Goal: Information Seeking & Learning: Learn about a topic

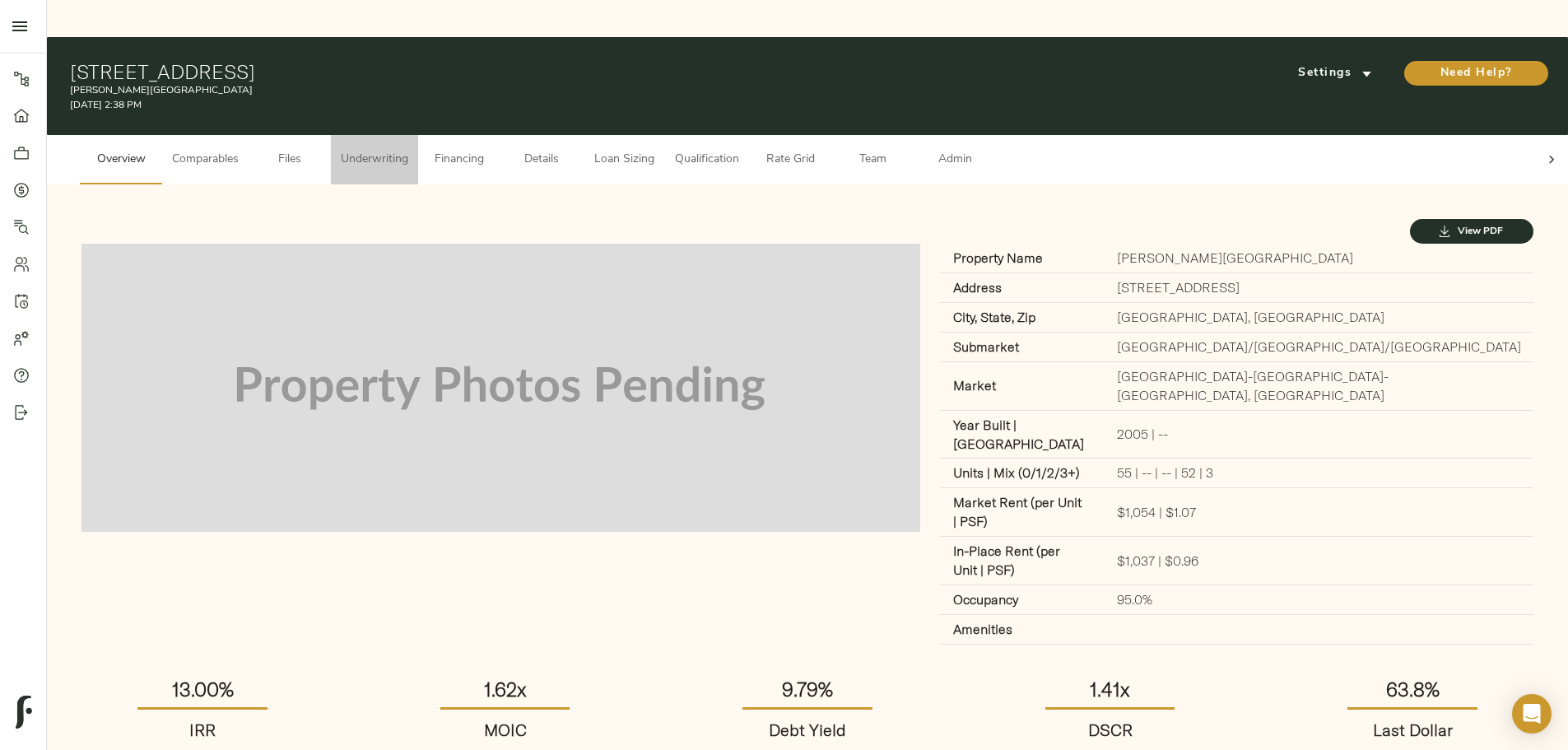
click at [408, 150] on span "Underwriting" at bounding box center [374, 160] width 68 height 21
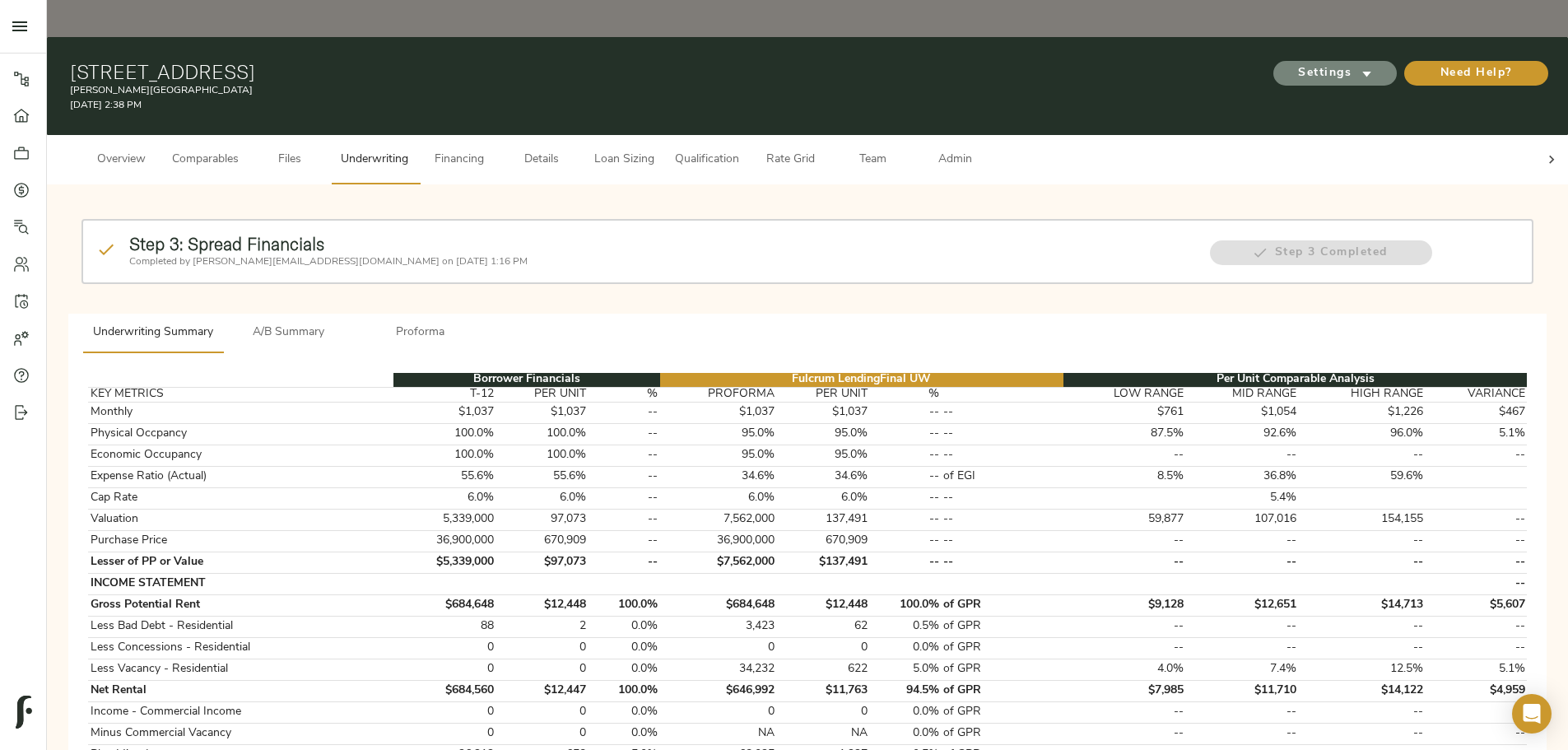
click at [1290, 64] on span "Settings" at bounding box center [1335, 74] width 91 height 21
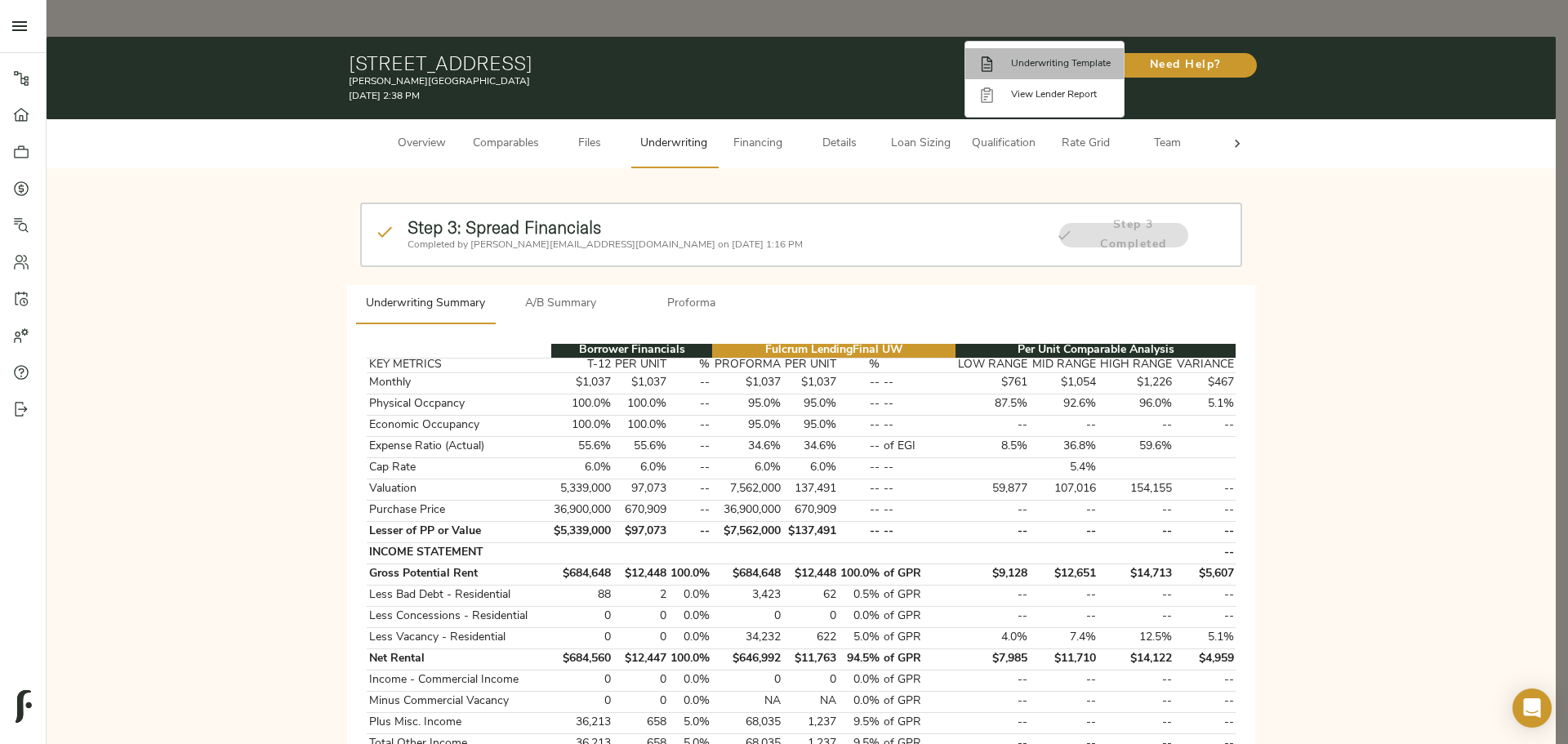
click at [1045, 73] on li "Underwriting Template" at bounding box center [1044, 63] width 158 height 31
click at [347, 352] on div at bounding box center [784, 372] width 1568 height 744
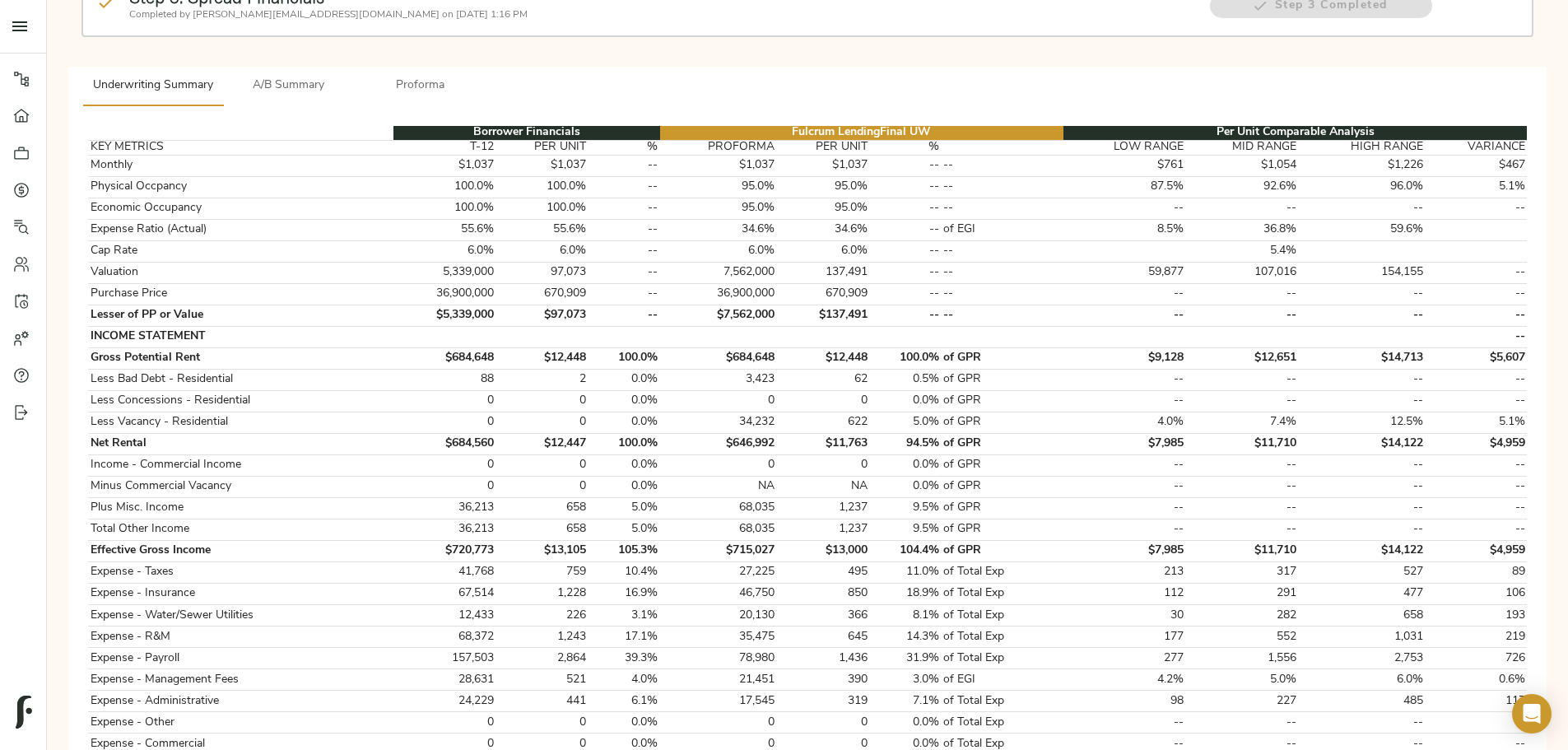
scroll to position [329, 0]
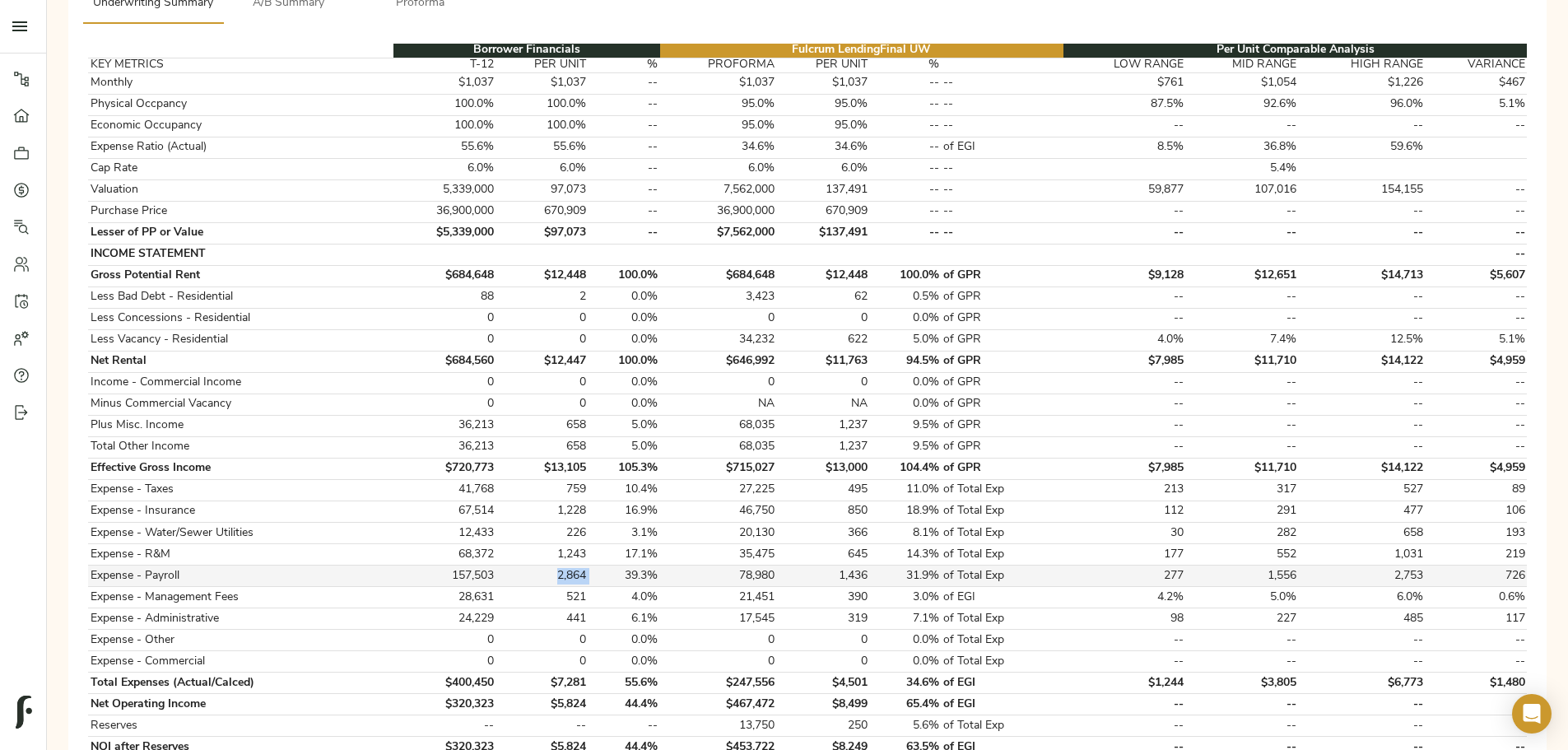
drag, startPoint x: 678, startPoint y: 518, endPoint x: 643, endPoint y: 518, distance: 35.0
click at [643, 565] on tr "Expense - Payroll 157,503 2,864 39.3% 78,980 1,436 31.9% of Total Exp 277 1,556…" at bounding box center [807, 576] width 1440 height 22
click at [588, 565] on td "2,864" at bounding box center [542, 576] width 92 height 22
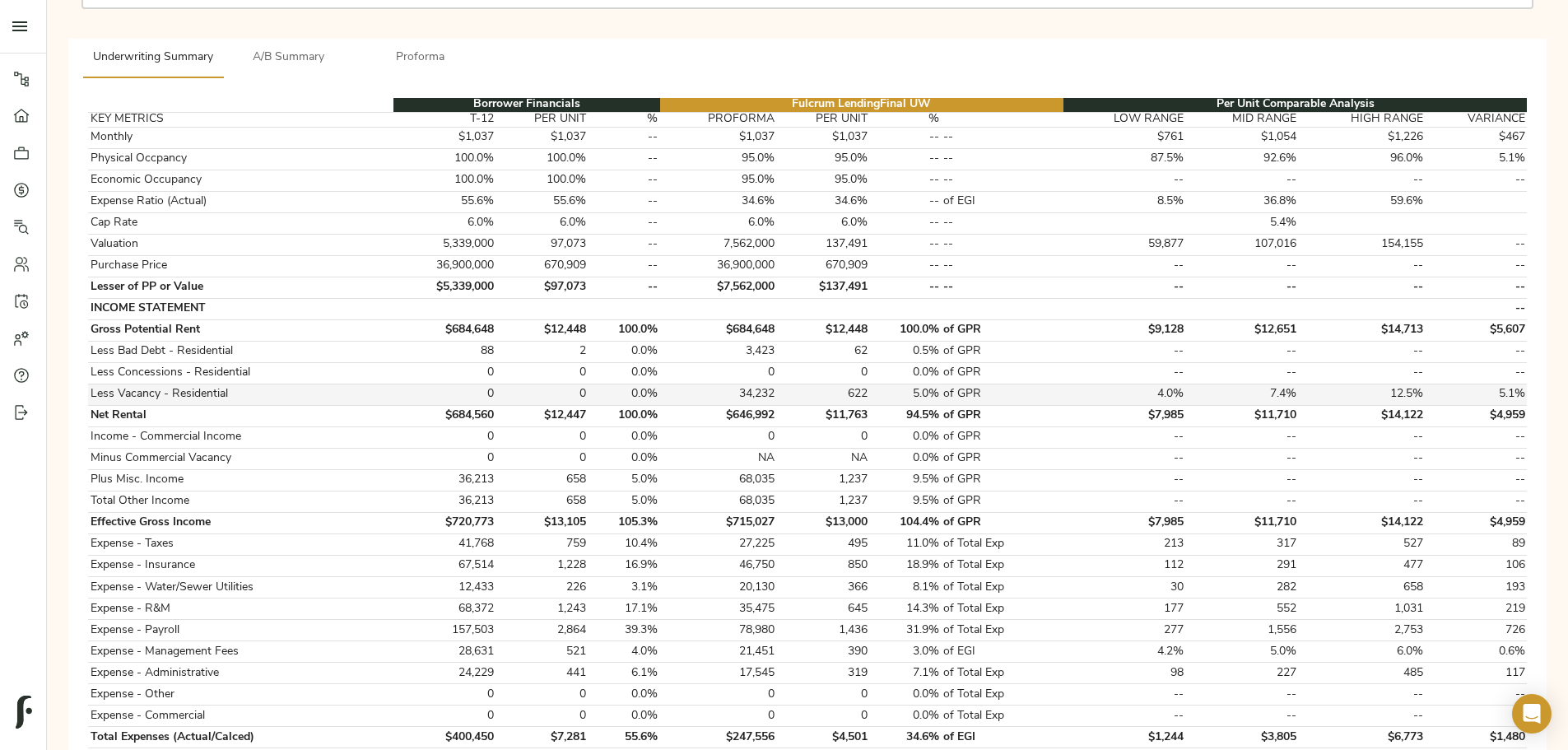
scroll to position [247, 0]
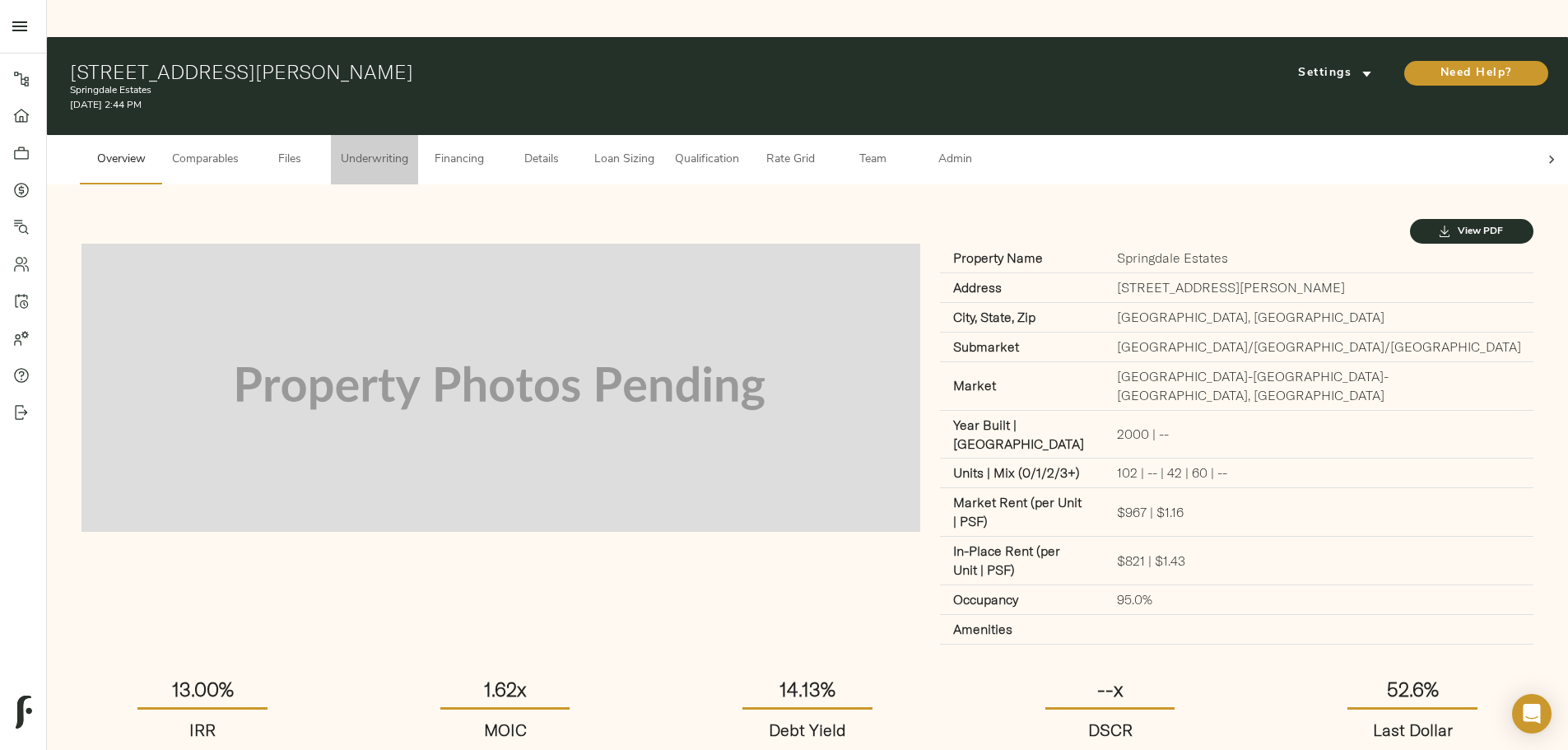
click at [408, 150] on span "Underwriting" at bounding box center [374, 160] width 68 height 21
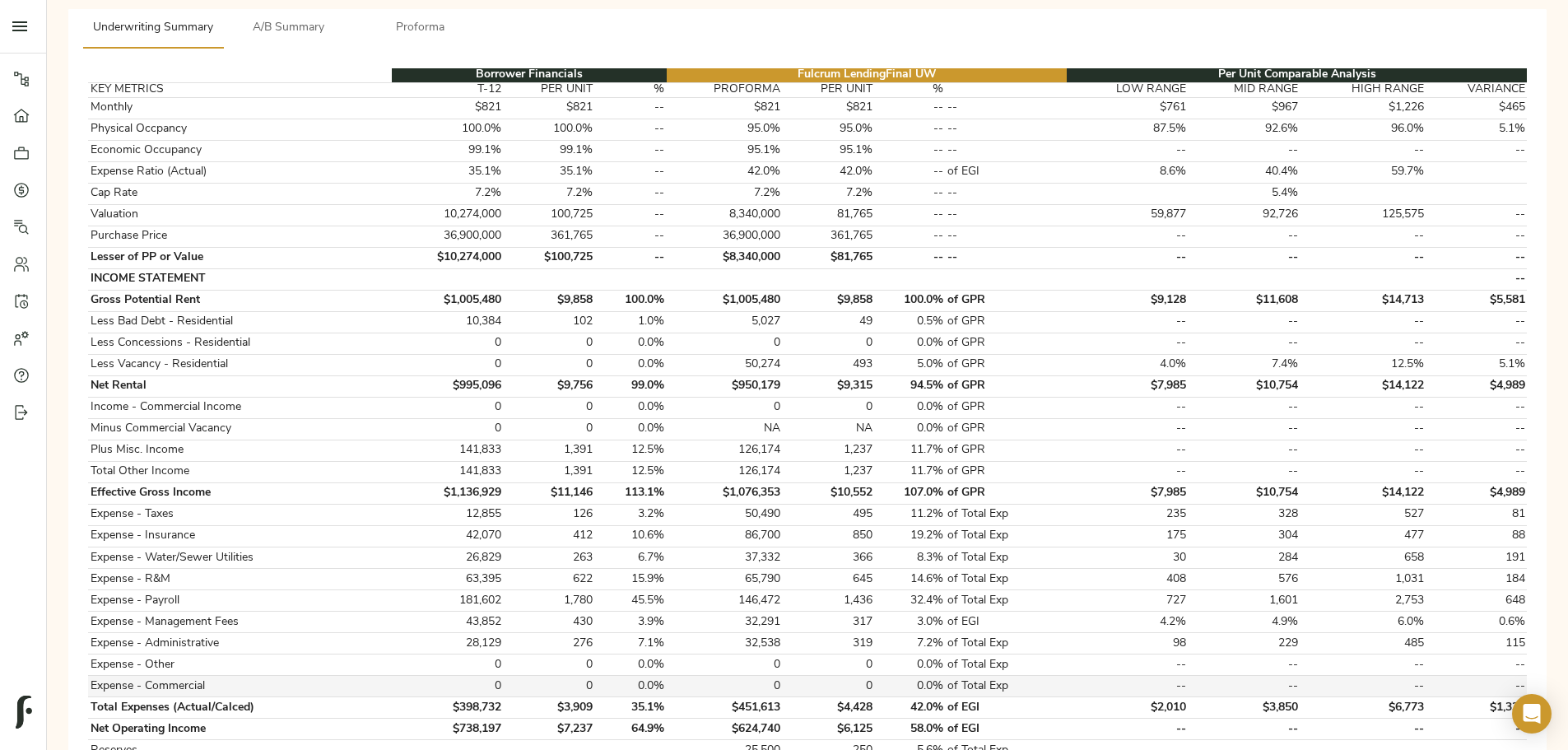
scroll to position [329, 0]
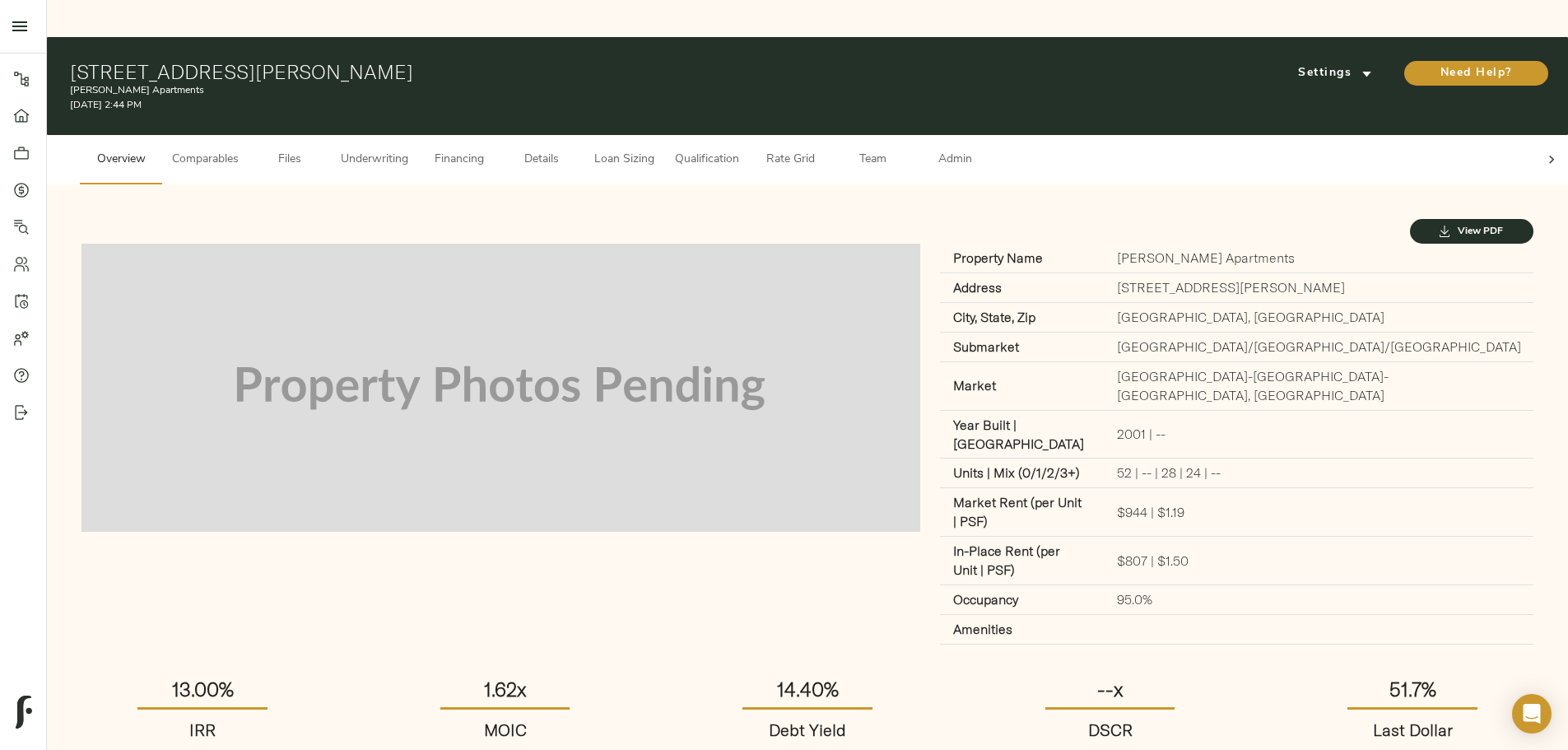
click at [418, 135] on button "Underwriting" at bounding box center [374, 159] width 87 height 50
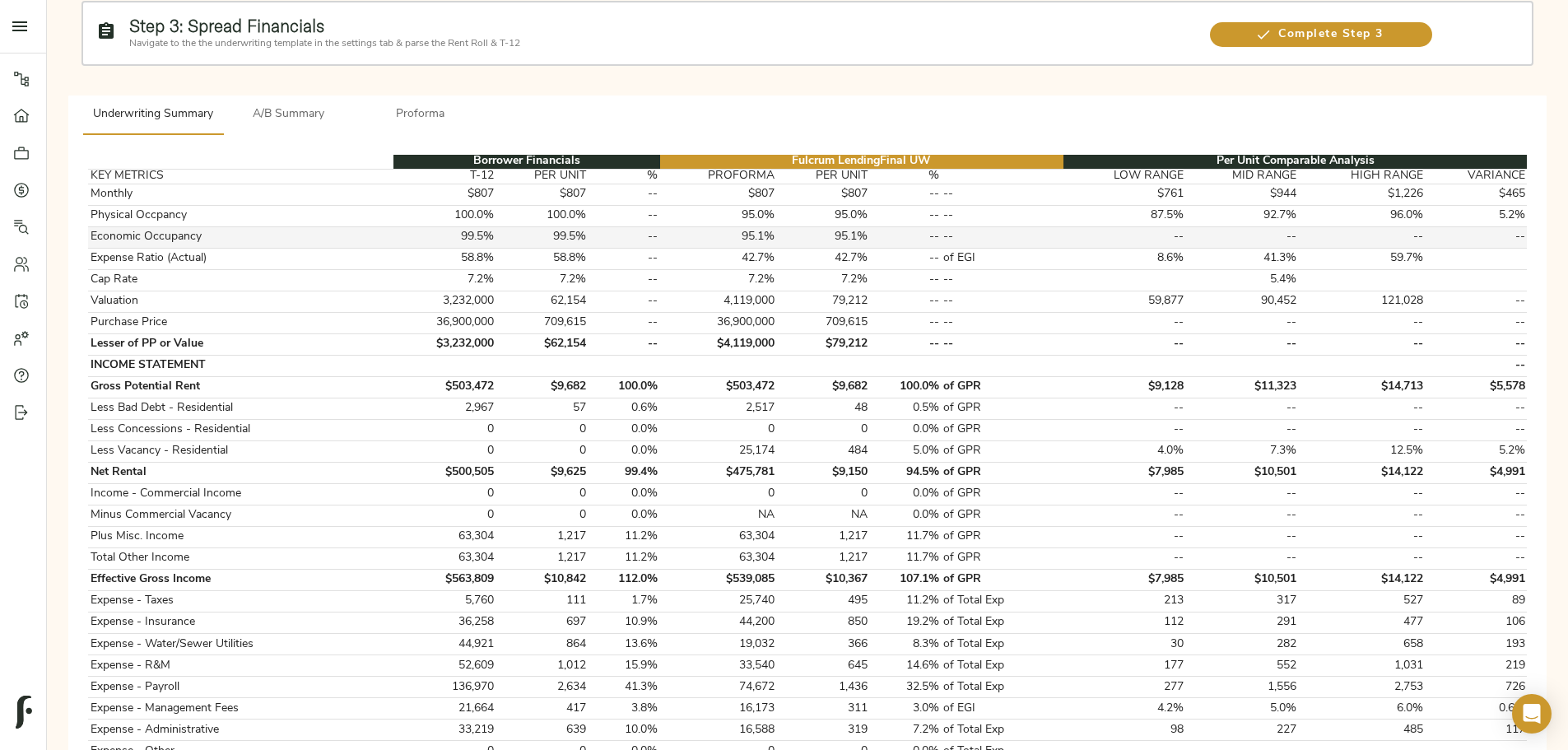
scroll to position [247, 0]
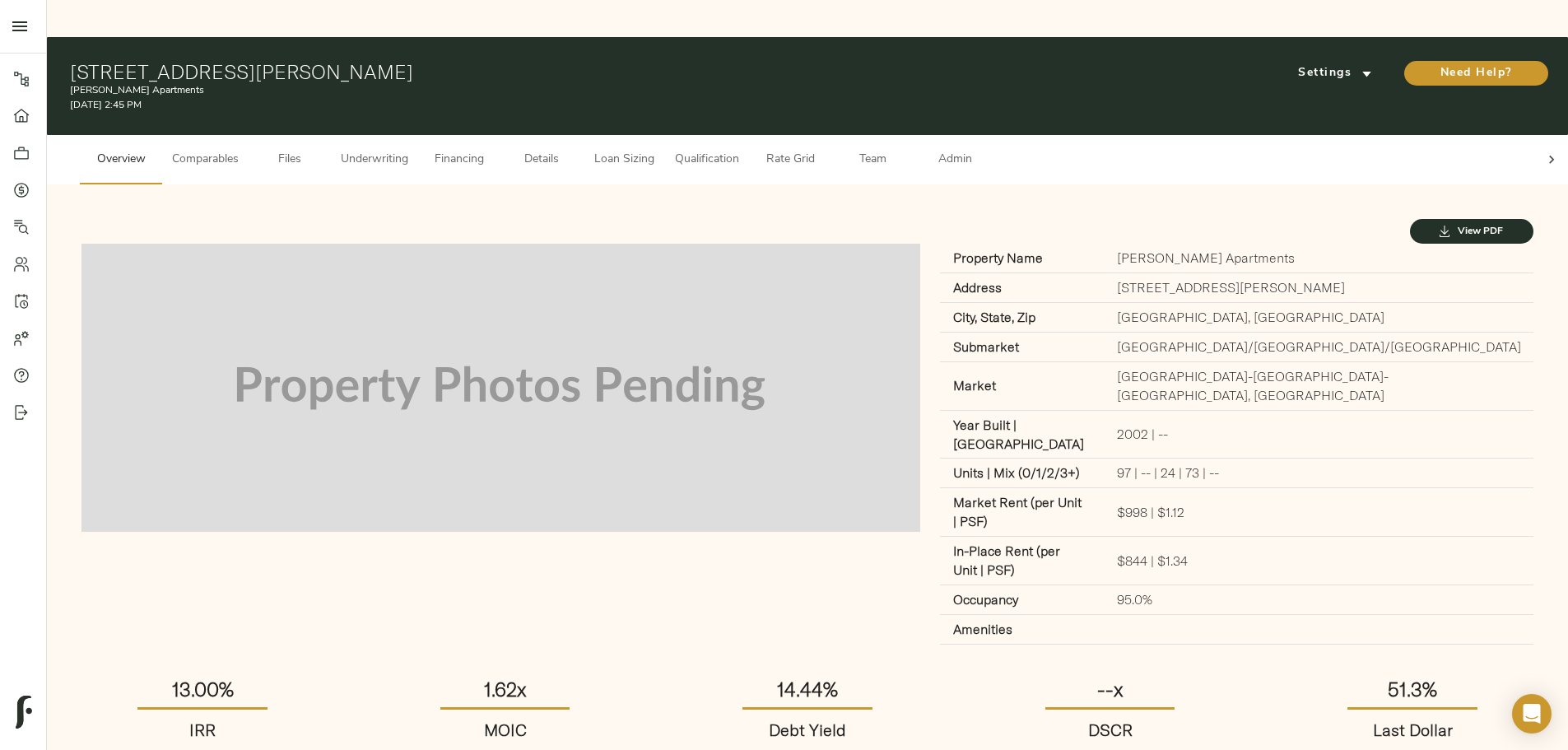
click at [408, 150] on span "Underwriting" at bounding box center [374, 160] width 68 height 21
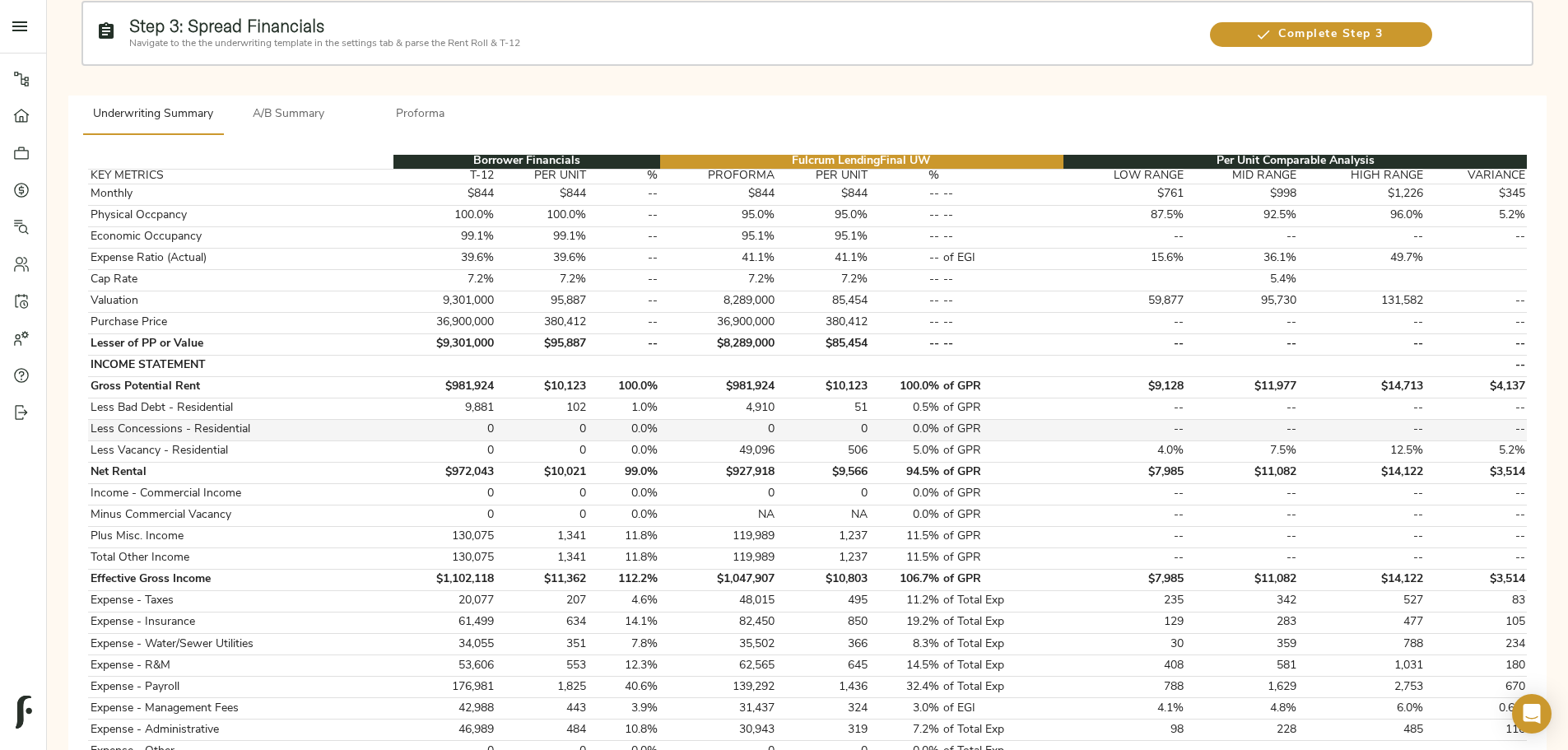
scroll to position [247, 0]
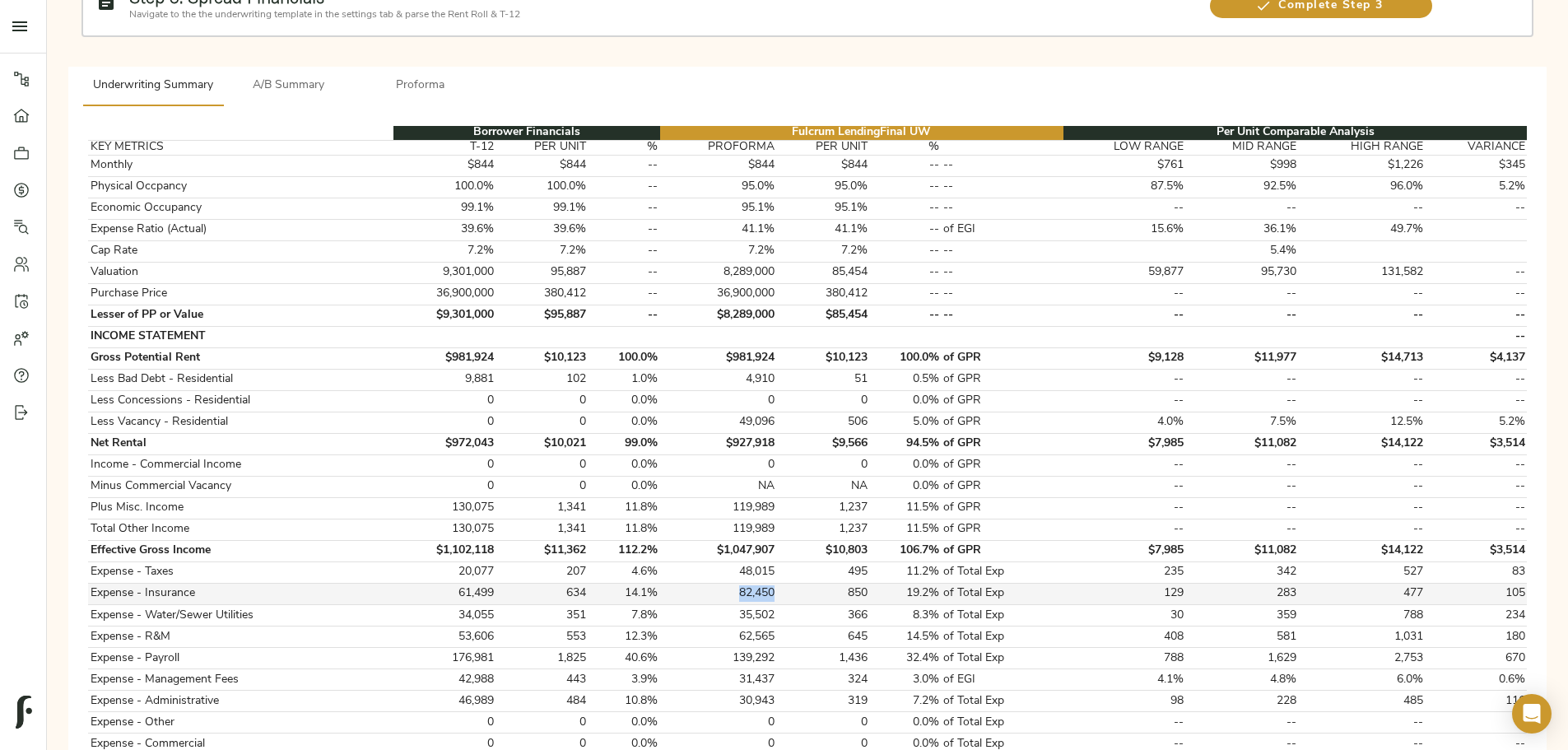
drag, startPoint x: 790, startPoint y: 541, endPoint x: 748, endPoint y: 539, distance: 42.0
click at [748, 583] on td "82,450" at bounding box center [718, 593] width 117 height 22
click at [791, 583] on td "850" at bounding box center [823, 593] width 92 height 22
drag, startPoint x: 790, startPoint y: 540, endPoint x: 750, endPoint y: 540, distance: 40.0
click at [750, 583] on td "82,450" at bounding box center [718, 593] width 117 height 22
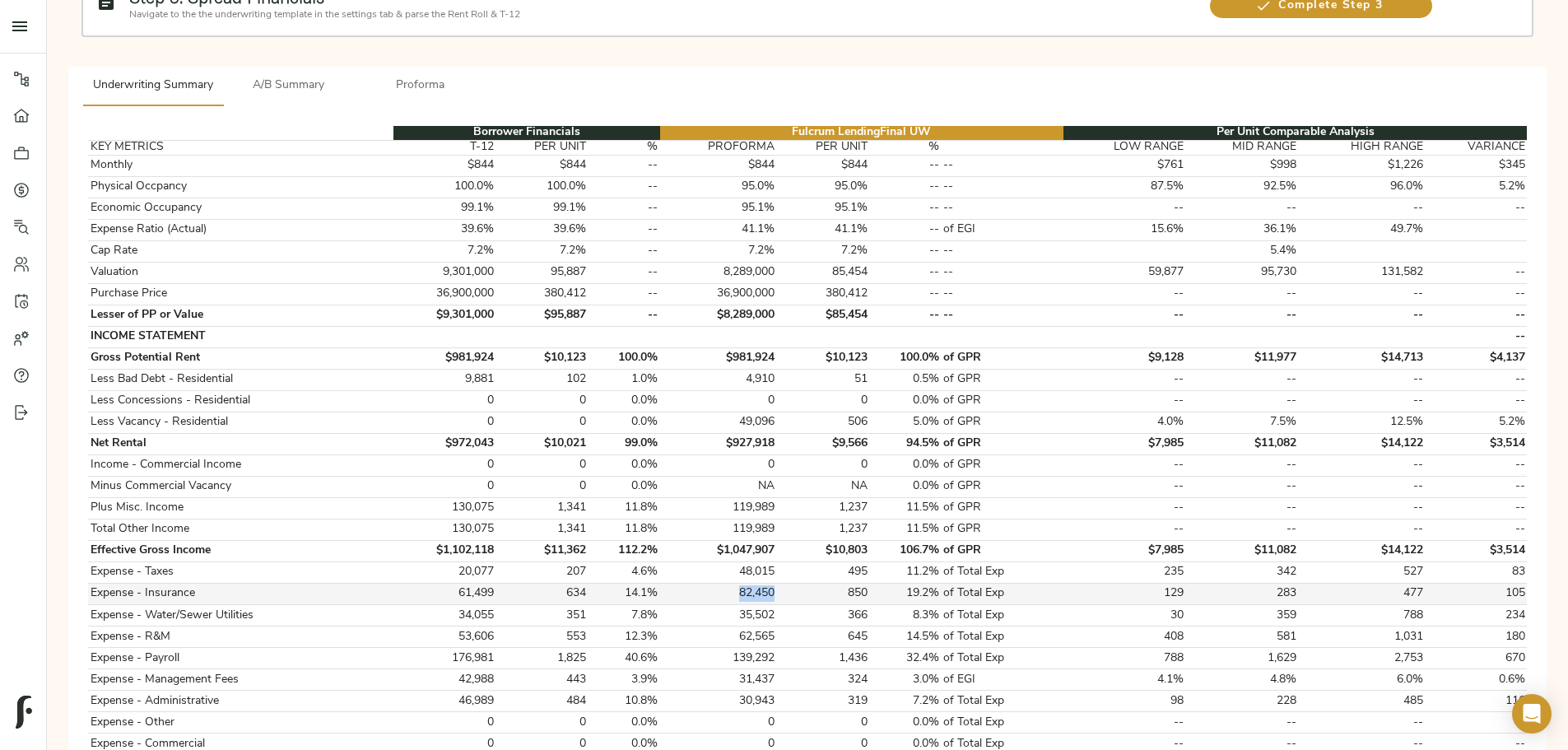
click at [750, 583] on td "82,450" at bounding box center [718, 593] width 117 height 22
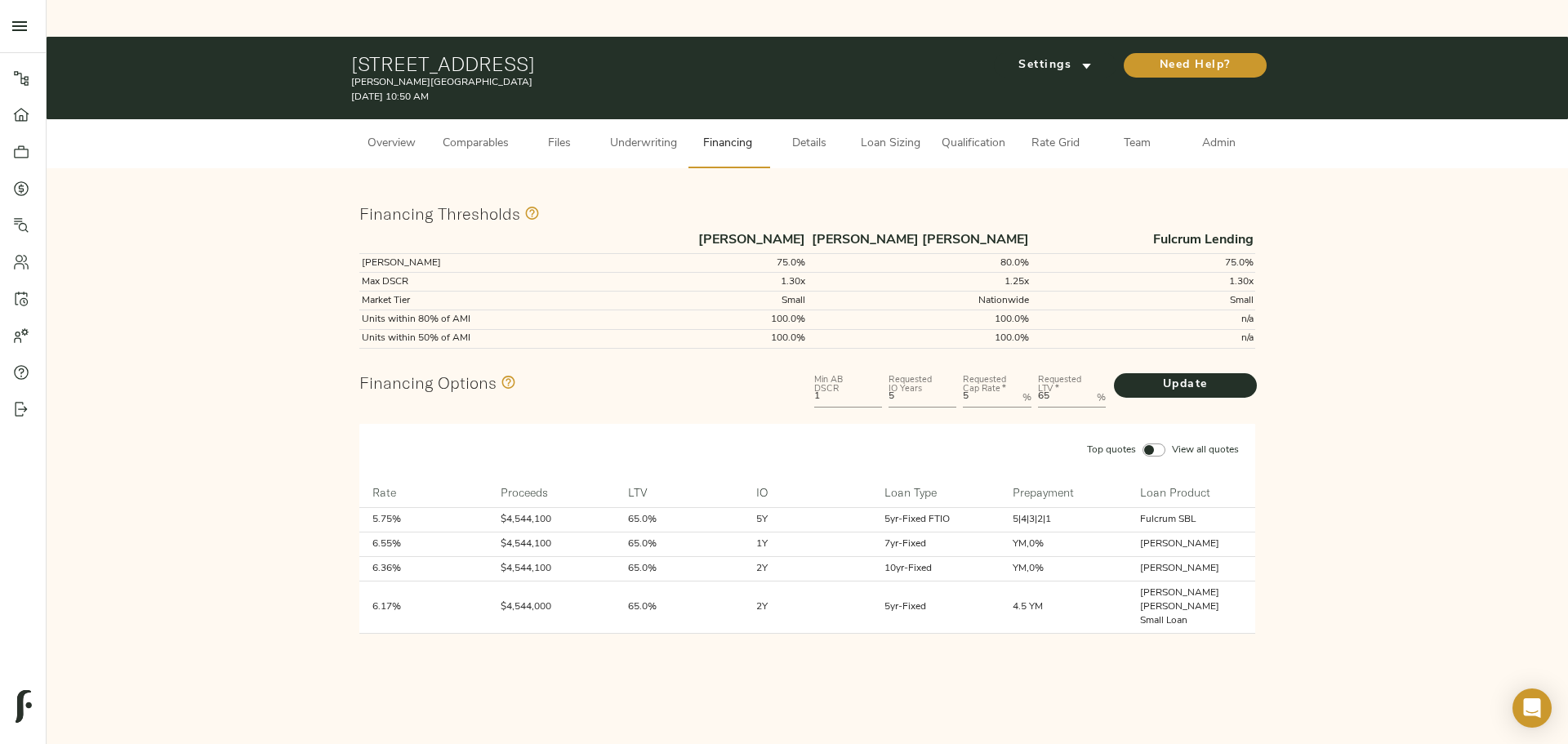
click at [658, 134] on span "Underwriting" at bounding box center [644, 144] width 67 height 20
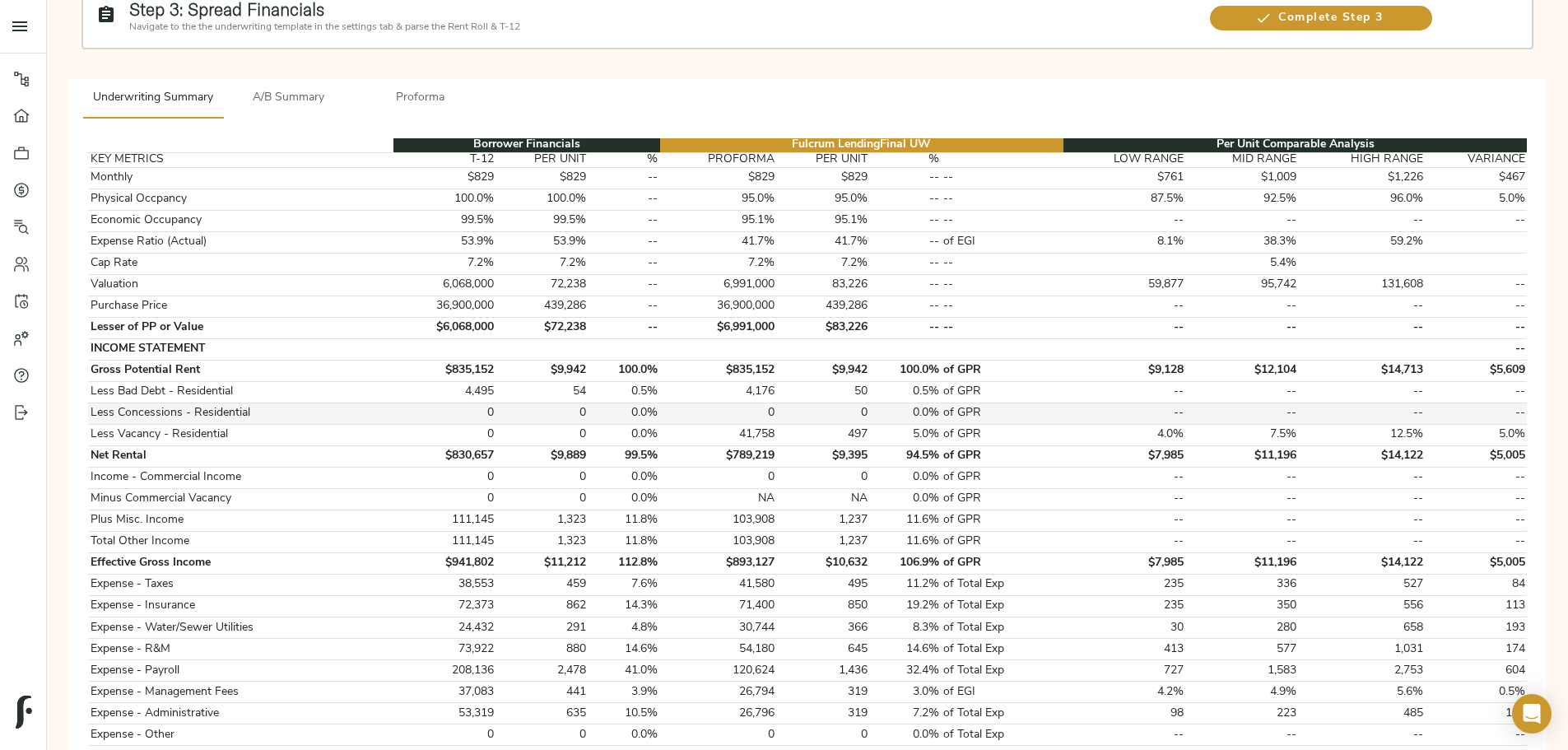
scroll to position [329, 0]
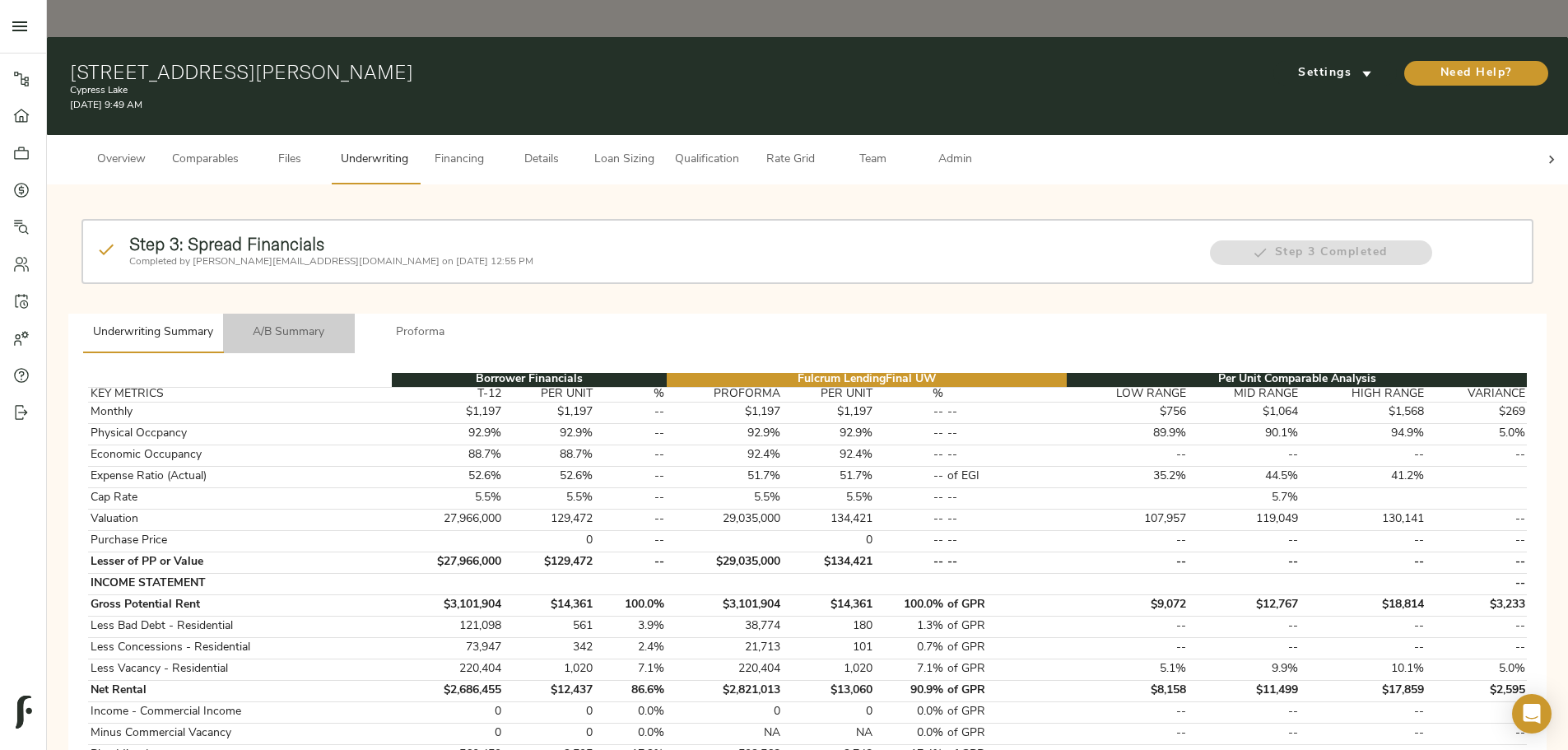
click at [345, 322] on span "A/B Summary" at bounding box center [288, 333] width 112 height 21
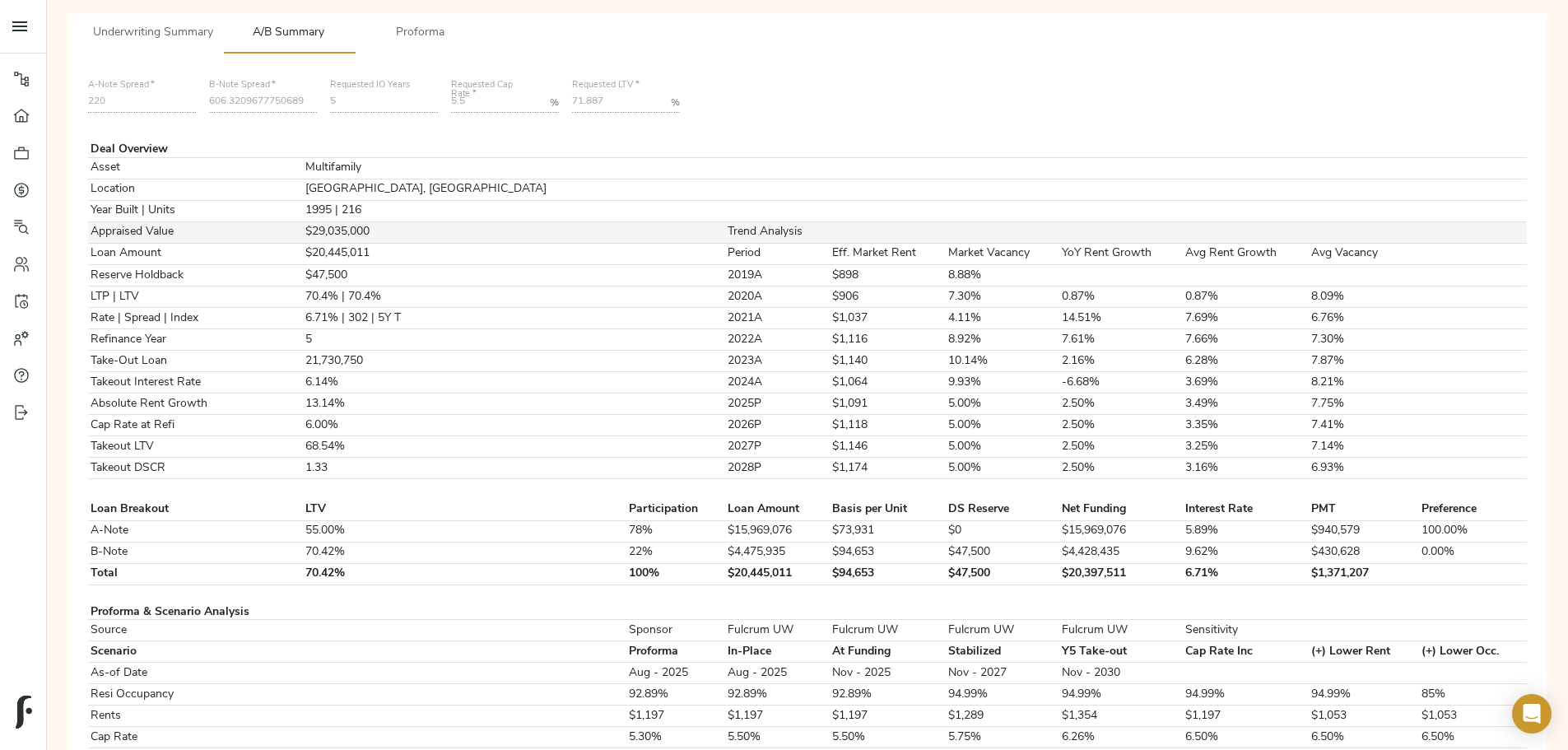
scroll to position [329, 0]
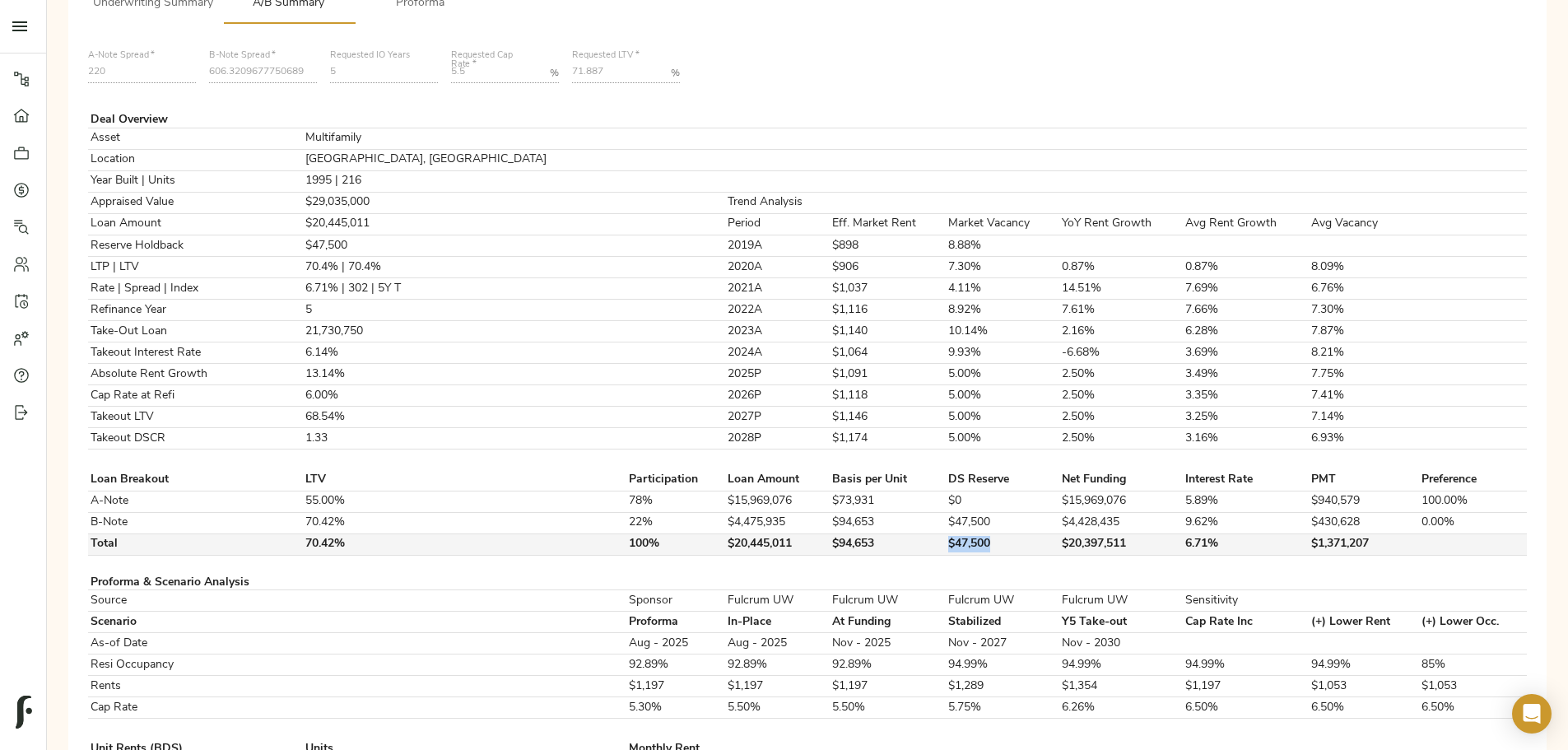
drag, startPoint x: 836, startPoint y: 544, endPoint x: 888, endPoint y: 545, distance: 52.0
click at [888, 545] on tr "Total 70.42% 100% $20,445,011 $94,653 $47,500 $20,397,511 6.71% $1,371,207" at bounding box center [807, 544] width 1440 height 22
click at [947, 545] on td "$47,500" at bounding box center [1003, 544] width 113 height 22
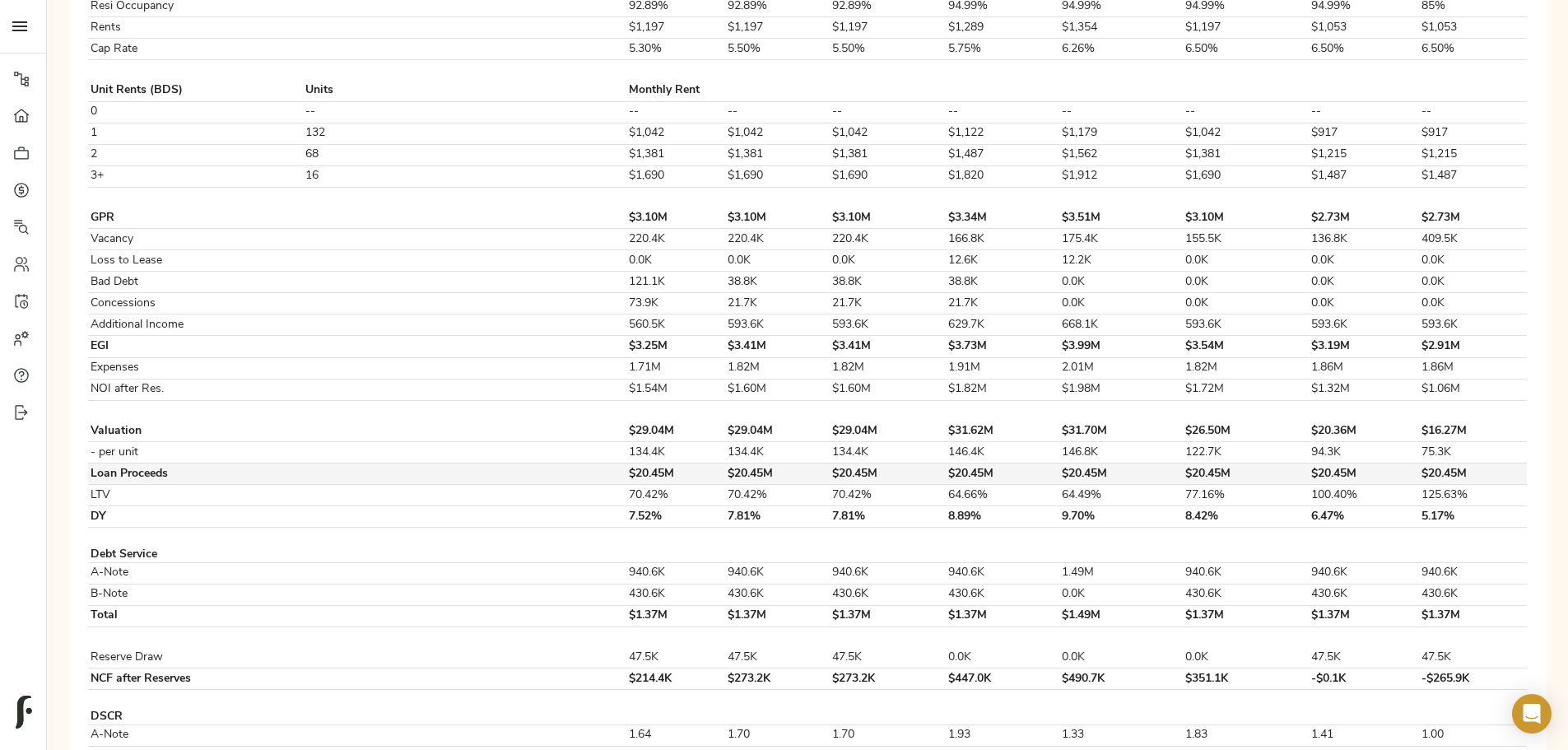
scroll to position [1208, 0]
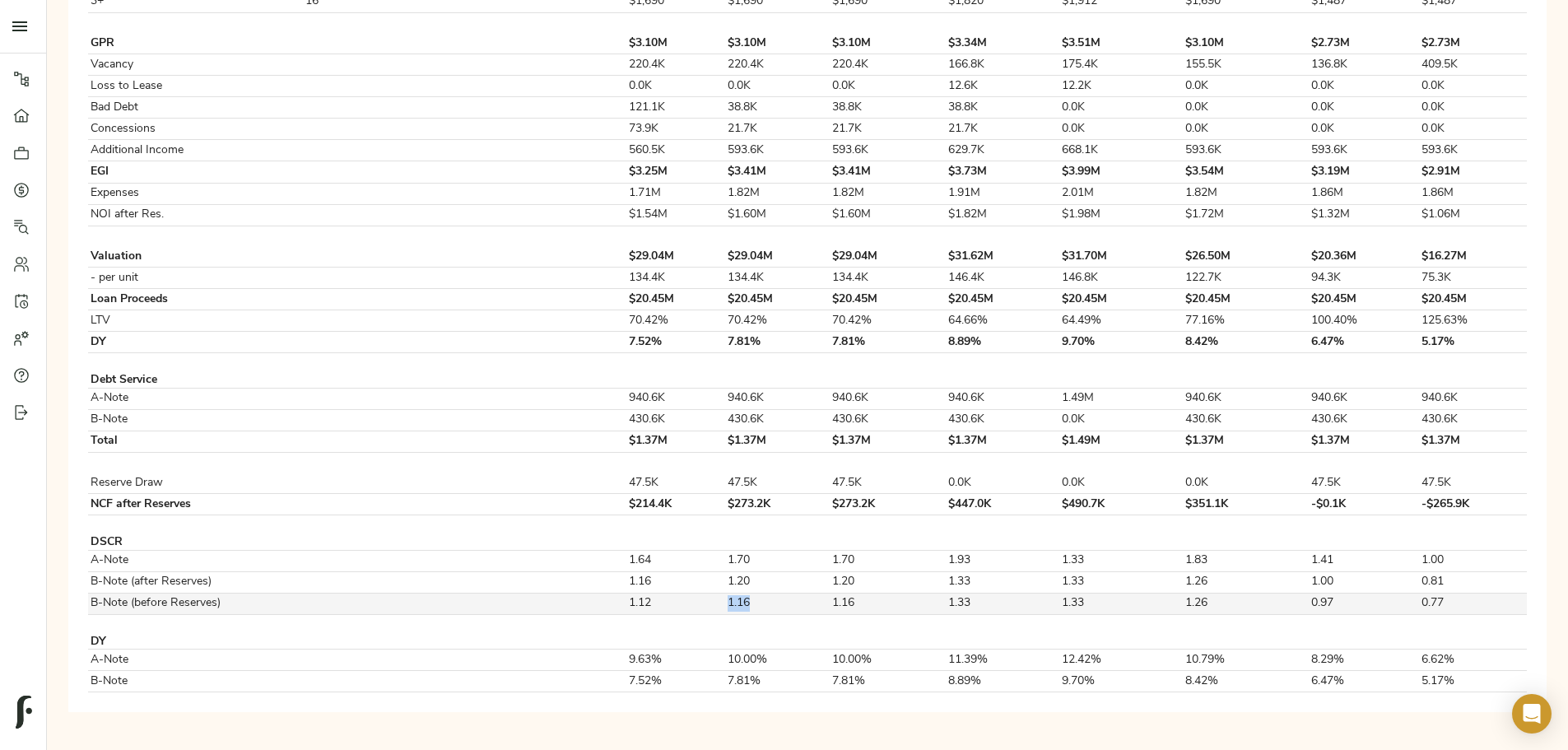
drag, startPoint x: 712, startPoint y: 602, endPoint x: 682, endPoint y: 602, distance: 30.0
click at [682, 602] on tr "B-Note (before Reserves) 1.12 1.16 1.16 1.33 1.33 1.26 0.97 0.77" at bounding box center [807, 603] width 1440 height 22
click at [726, 605] on td "1.16" at bounding box center [777, 603] width 104 height 22
drag, startPoint x: 718, startPoint y: 603, endPoint x: 685, endPoint y: 600, distance: 33.1
click at [726, 600] on td "1.16" at bounding box center [777, 603] width 104 height 22
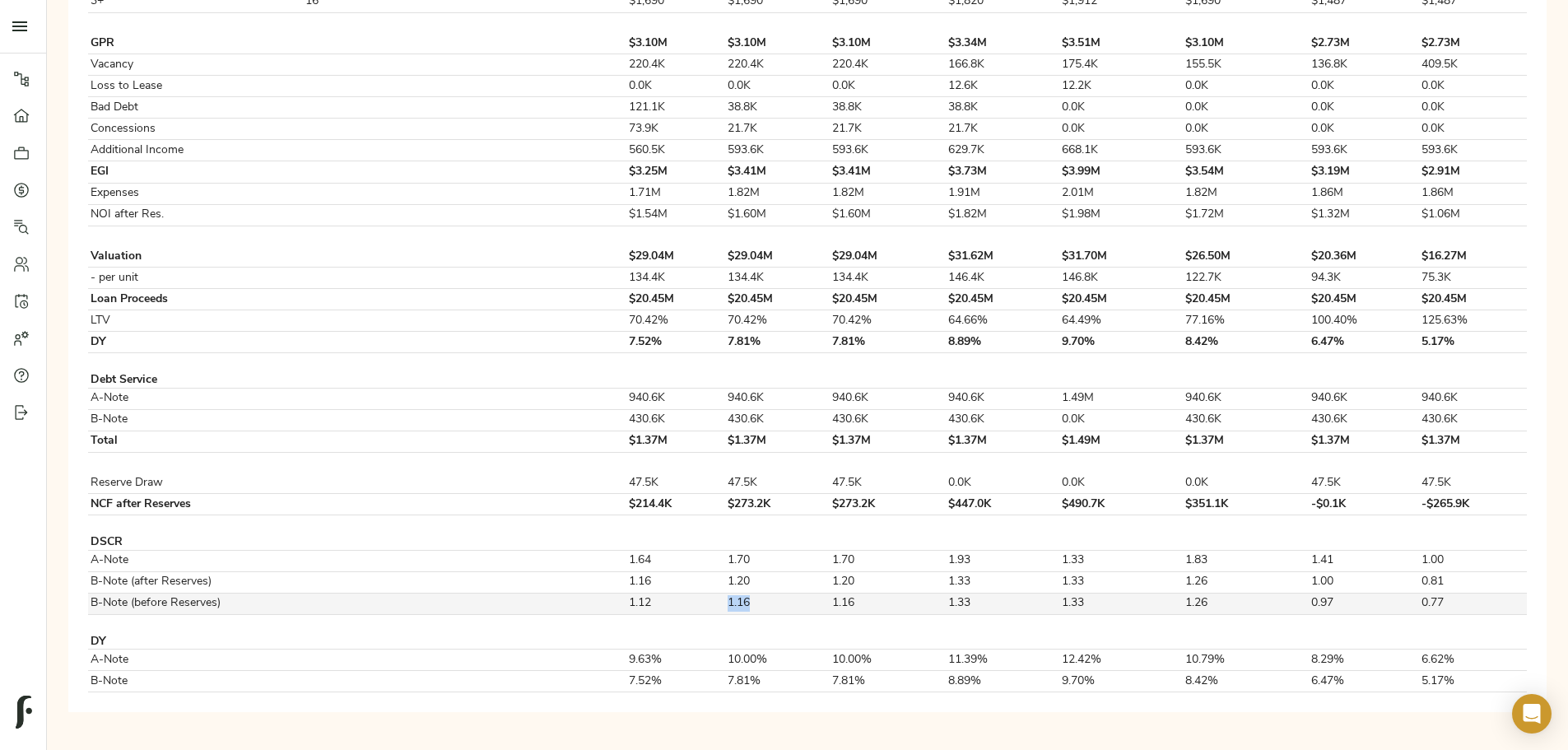
click at [726, 600] on td "1.16" at bounding box center [777, 603] width 104 height 22
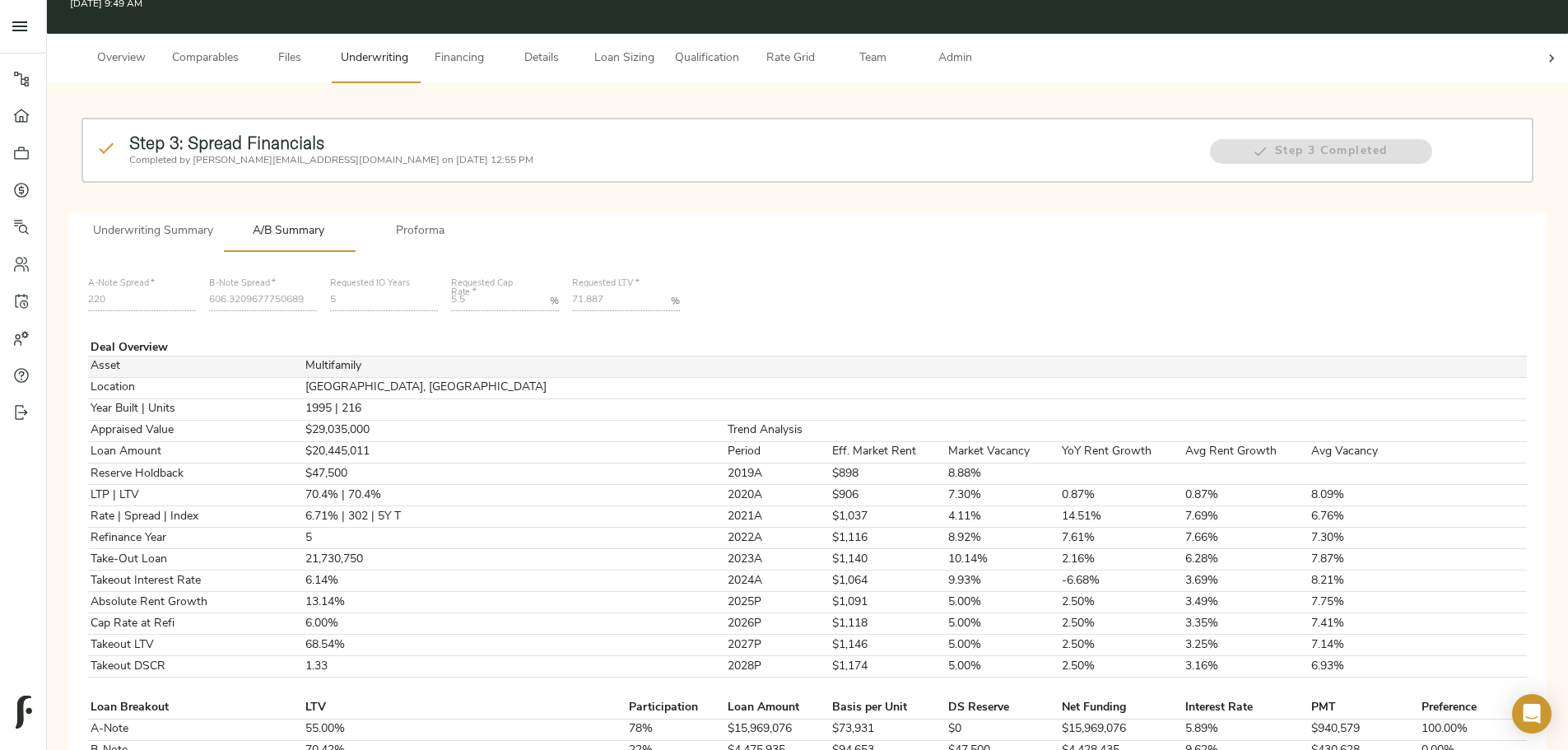
scroll to position [0, 0]
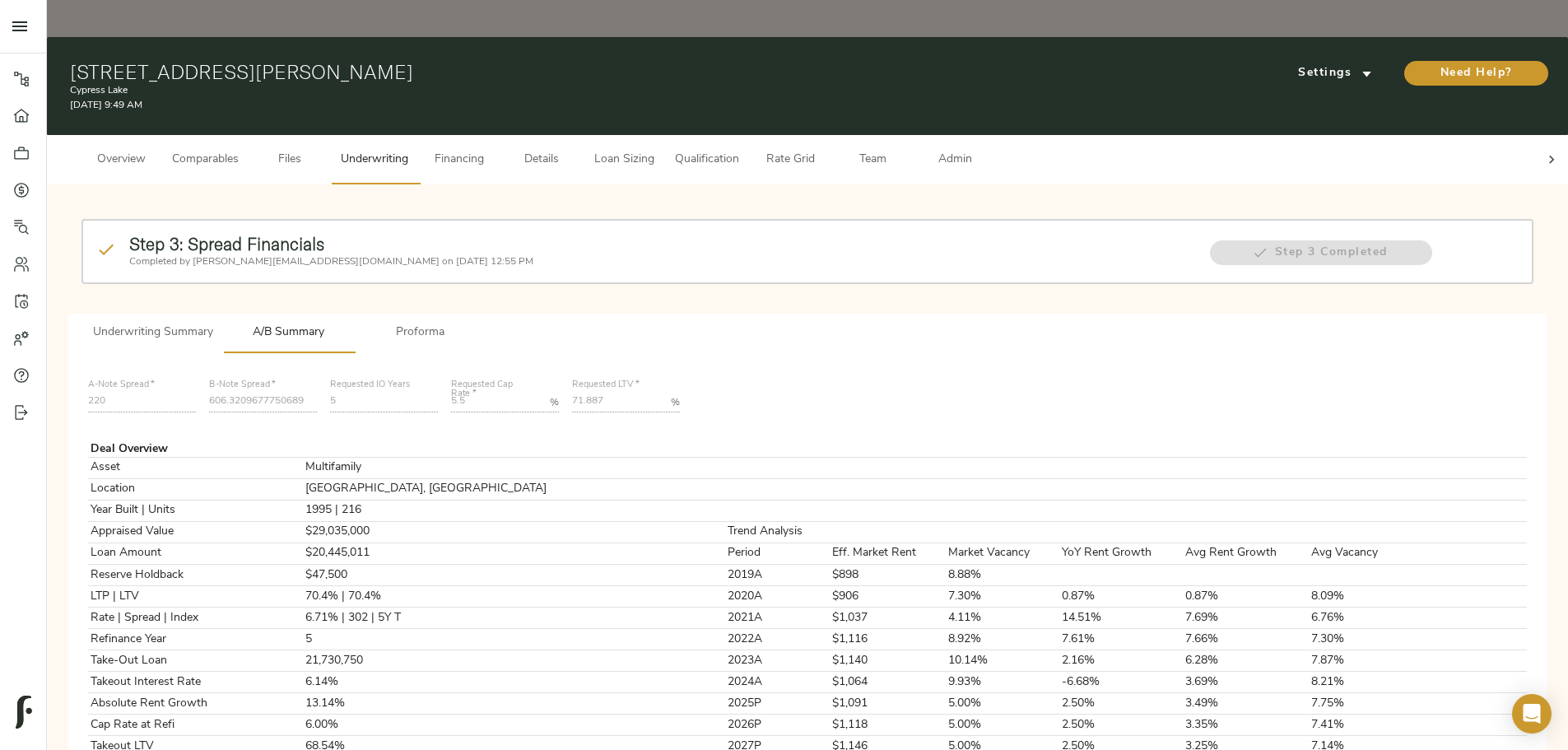
click at [656, 150] on span "Loan Sizing" at bounding box center [624, 160] width 63 height 21
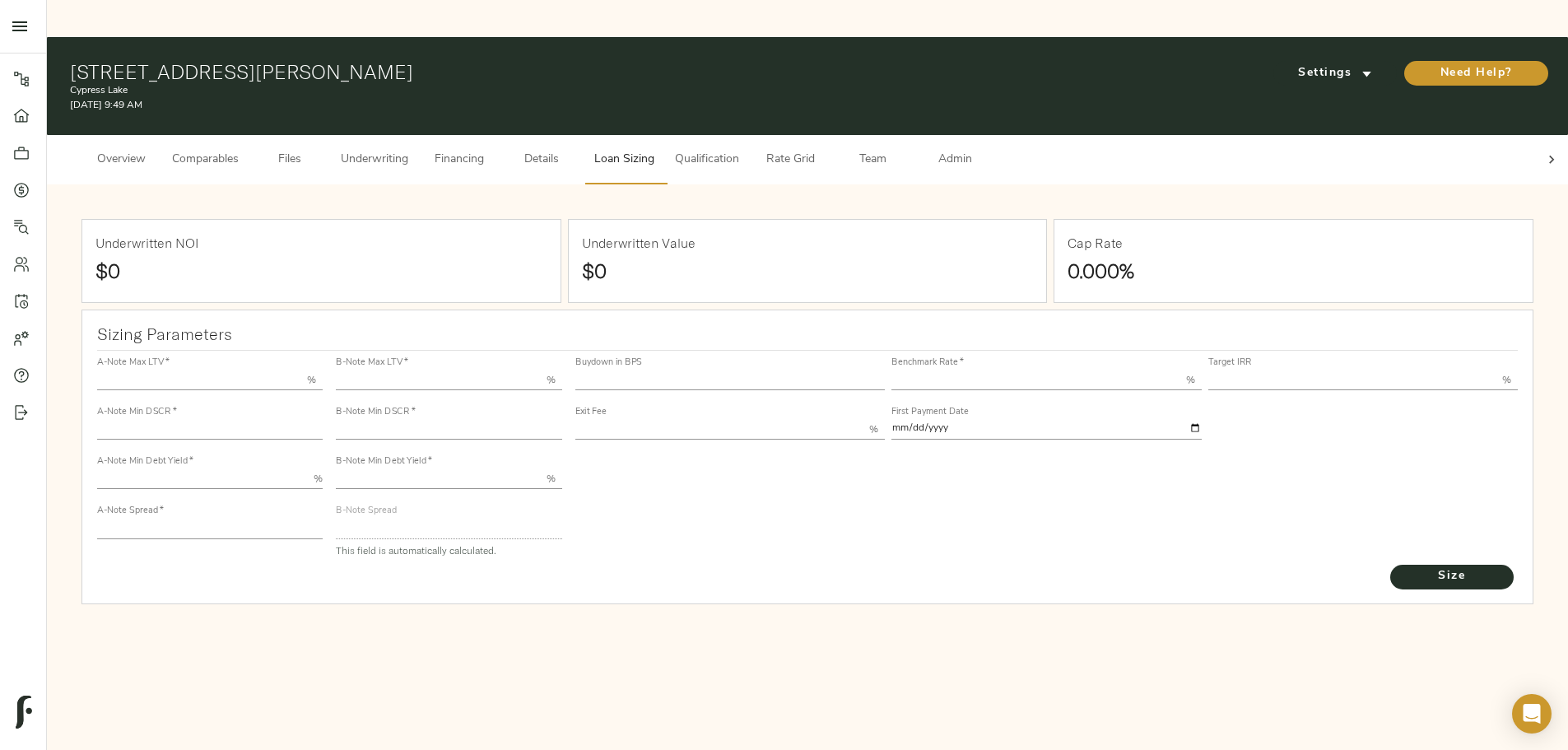
type input "55.000"
type input "1.4"
type input "10.00"
type input "220"
type input "80.000"
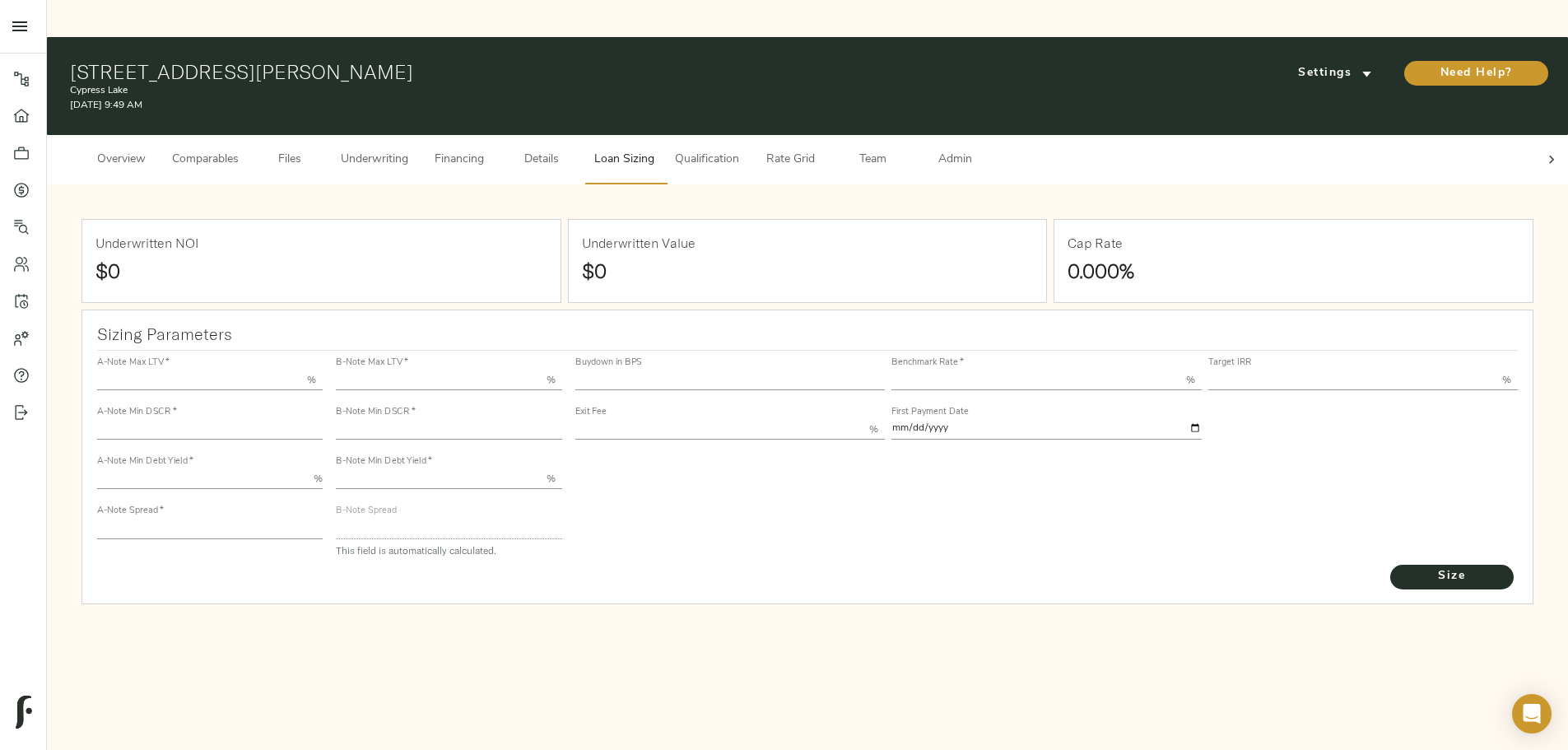
type input "1.1646"
type input "2.00"
type input "593.096898499968"
type input "30"
type input "3.69"
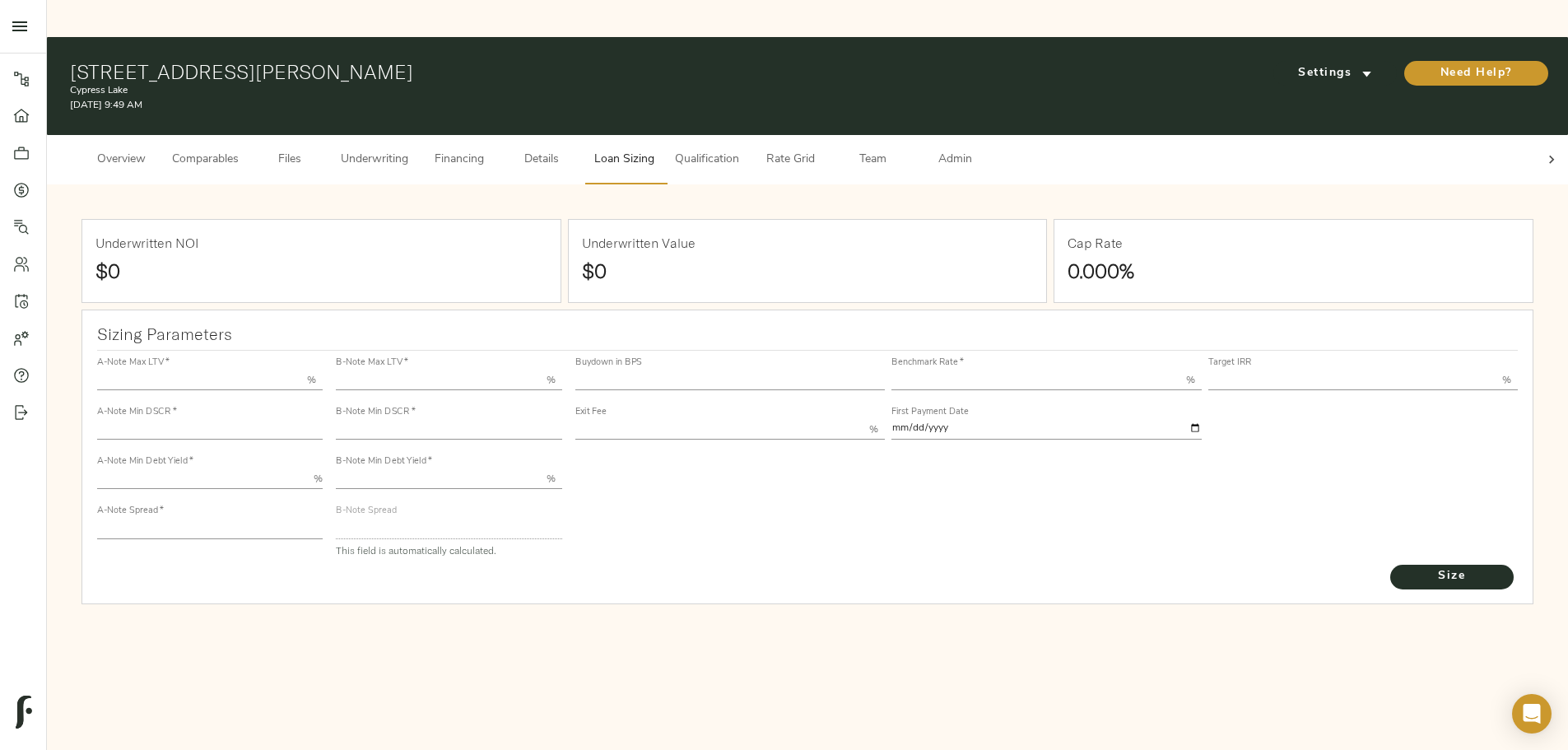
type input "13.00"
type input "1.00"
type input "2025-11-01"
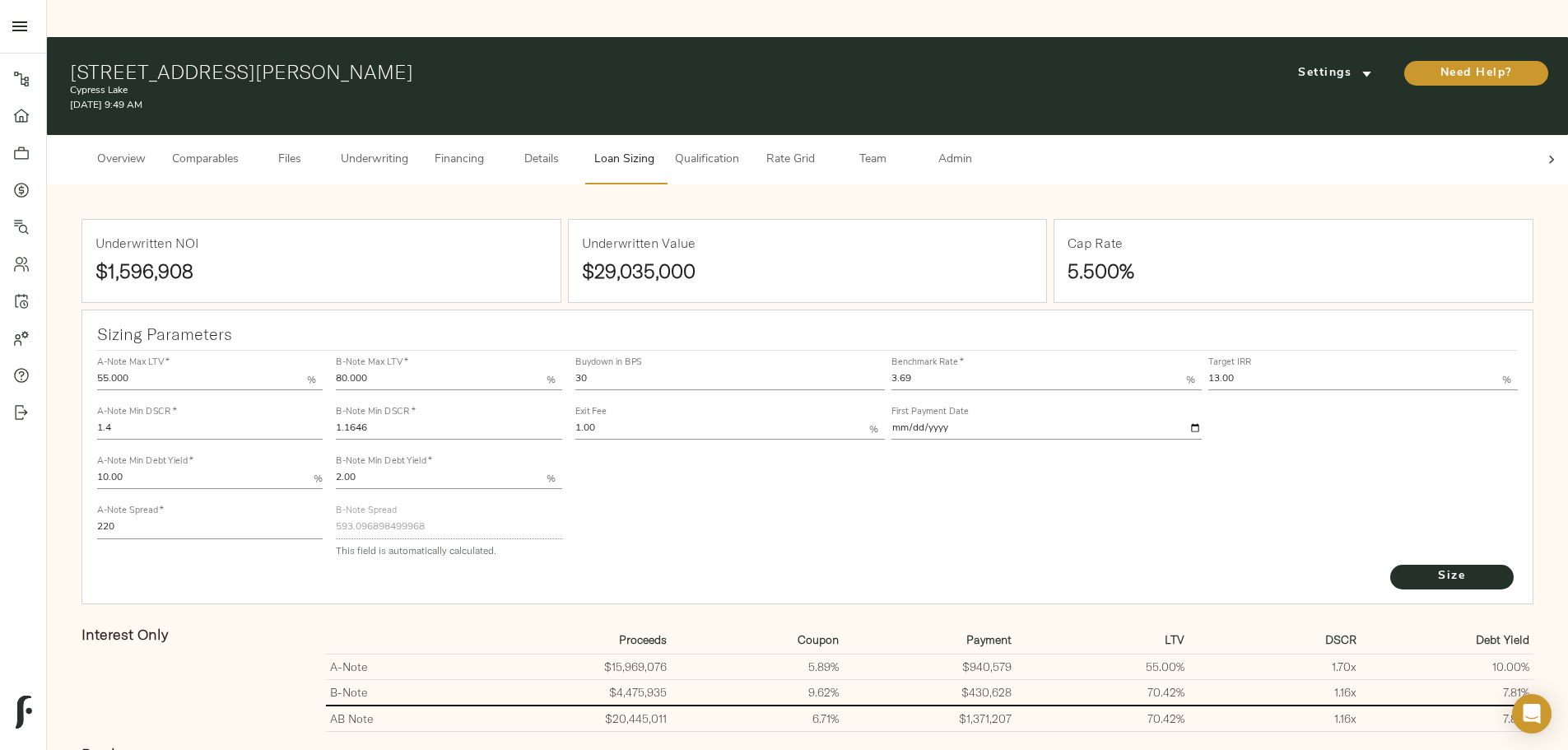
click at [418, 135] on button "Underwriting" at bounding box center [374, 159] width 87 height 50
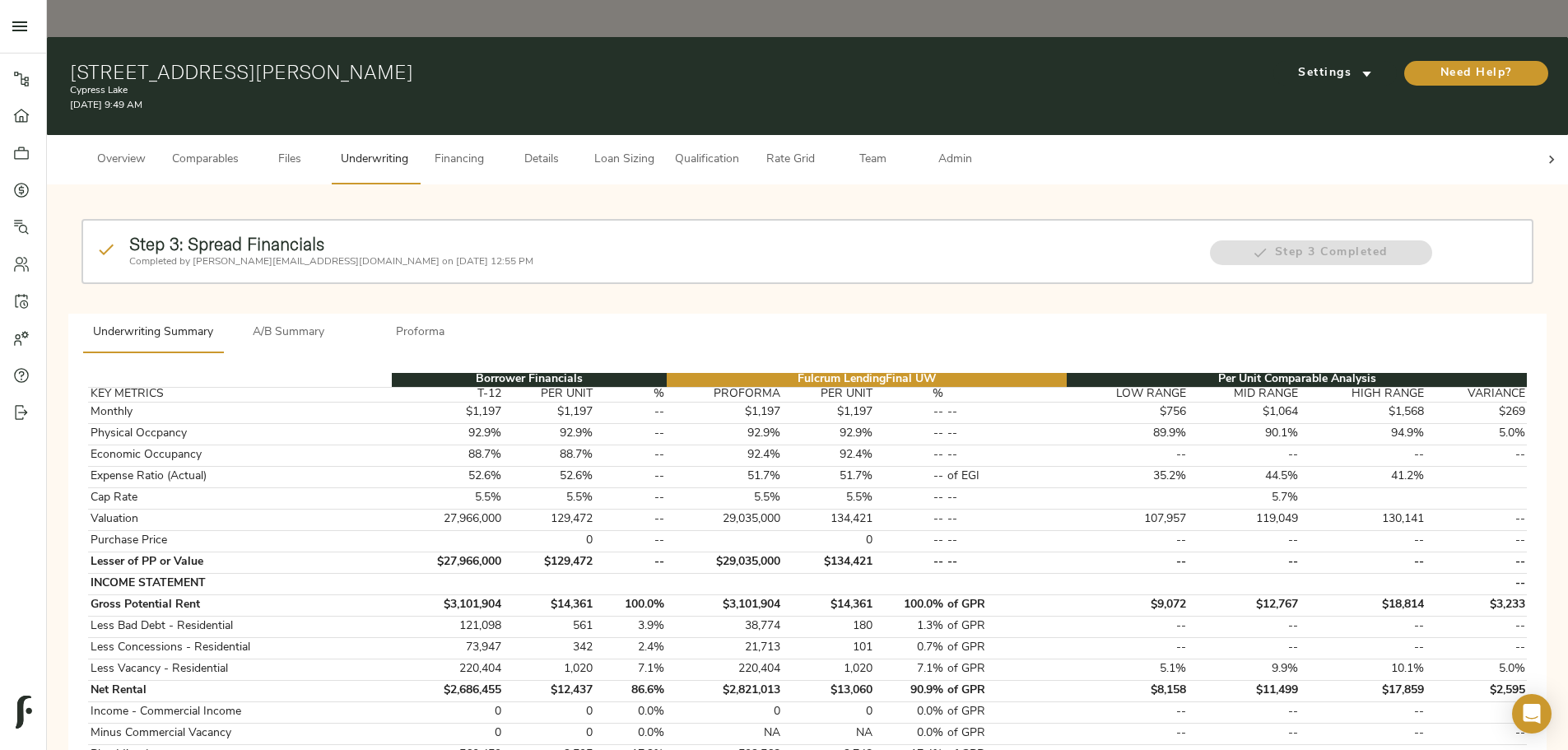
click at [345, 322] on span "A/B Summary" at bounding box center [288, 333] width 112 height 21
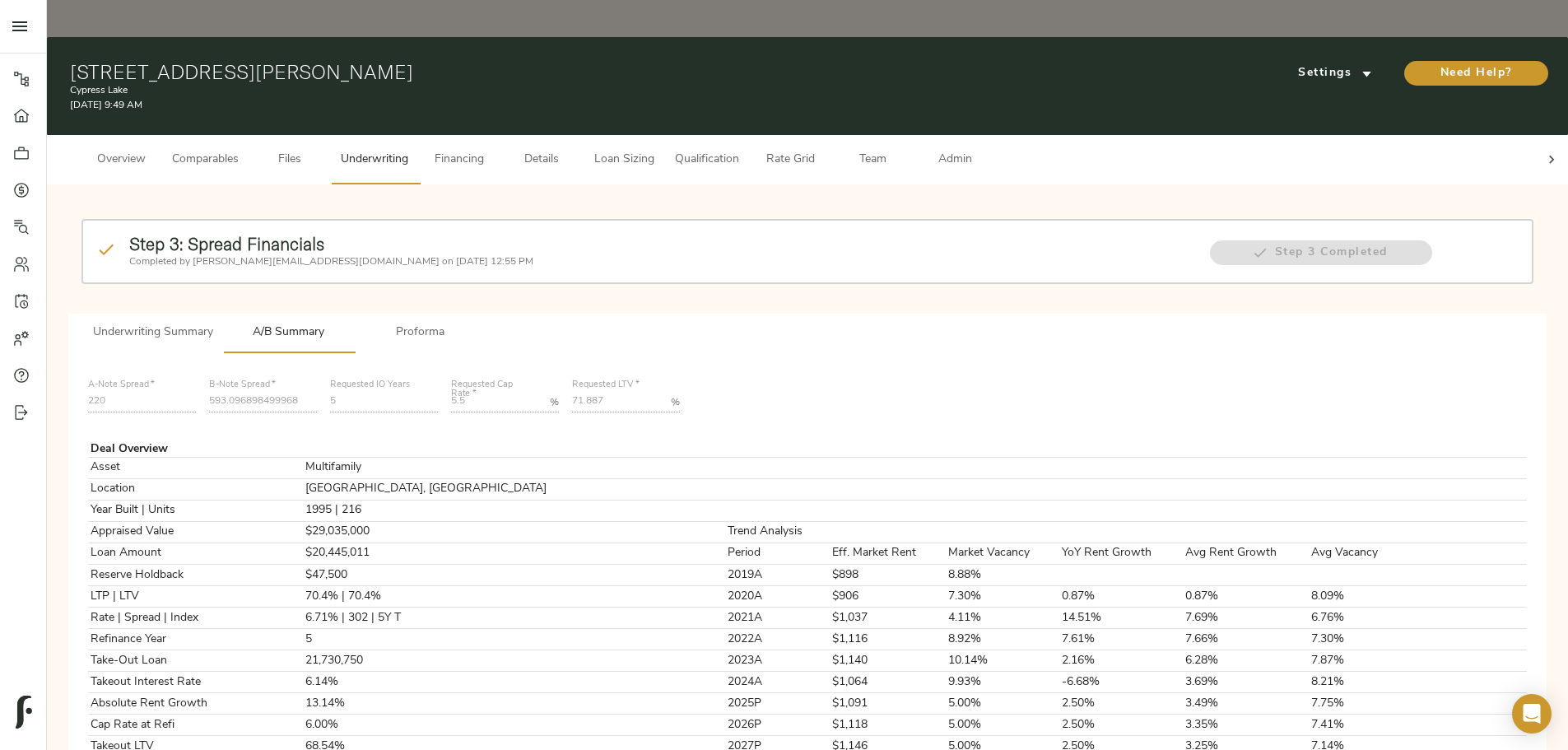
click at [239, 150] on span "Comparables" at bounding box center [204, 160] width 67 height 21
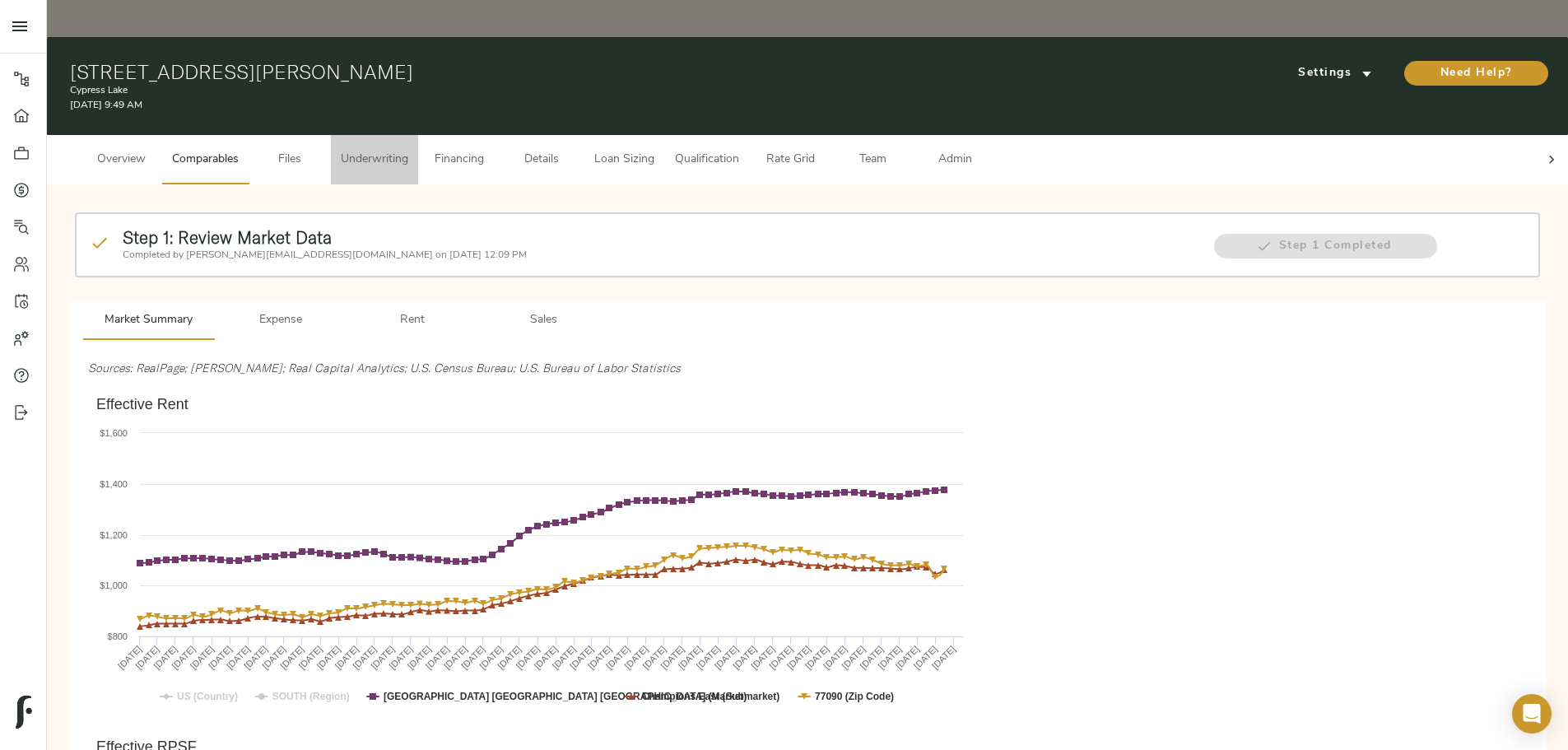
click at [408, 150] on span "Underwriting" at bounding box center [374, 160] width 68 height 21
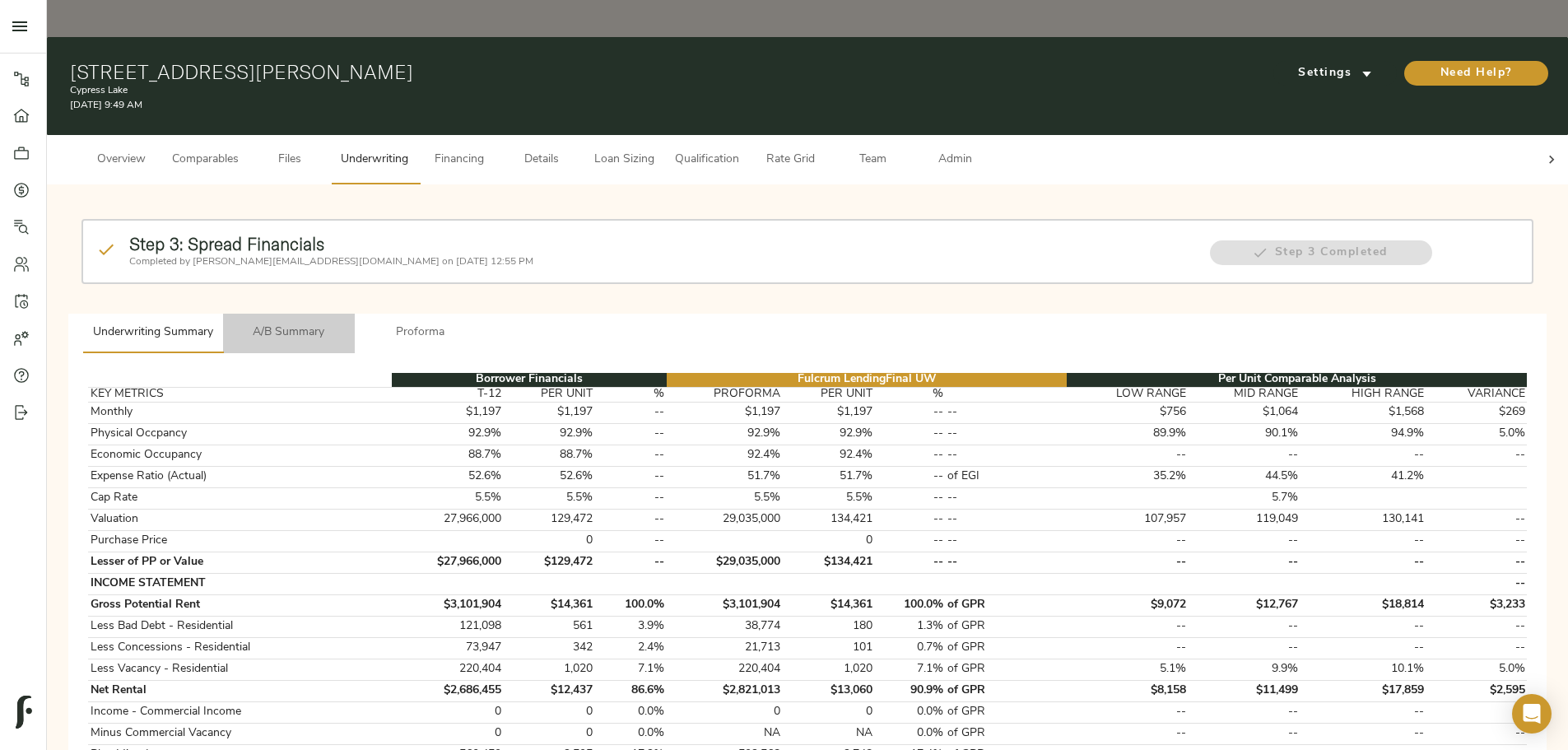
click at [345, 322] on span "A/B Summary" at bounding box center [288, 333] width 112 height 21
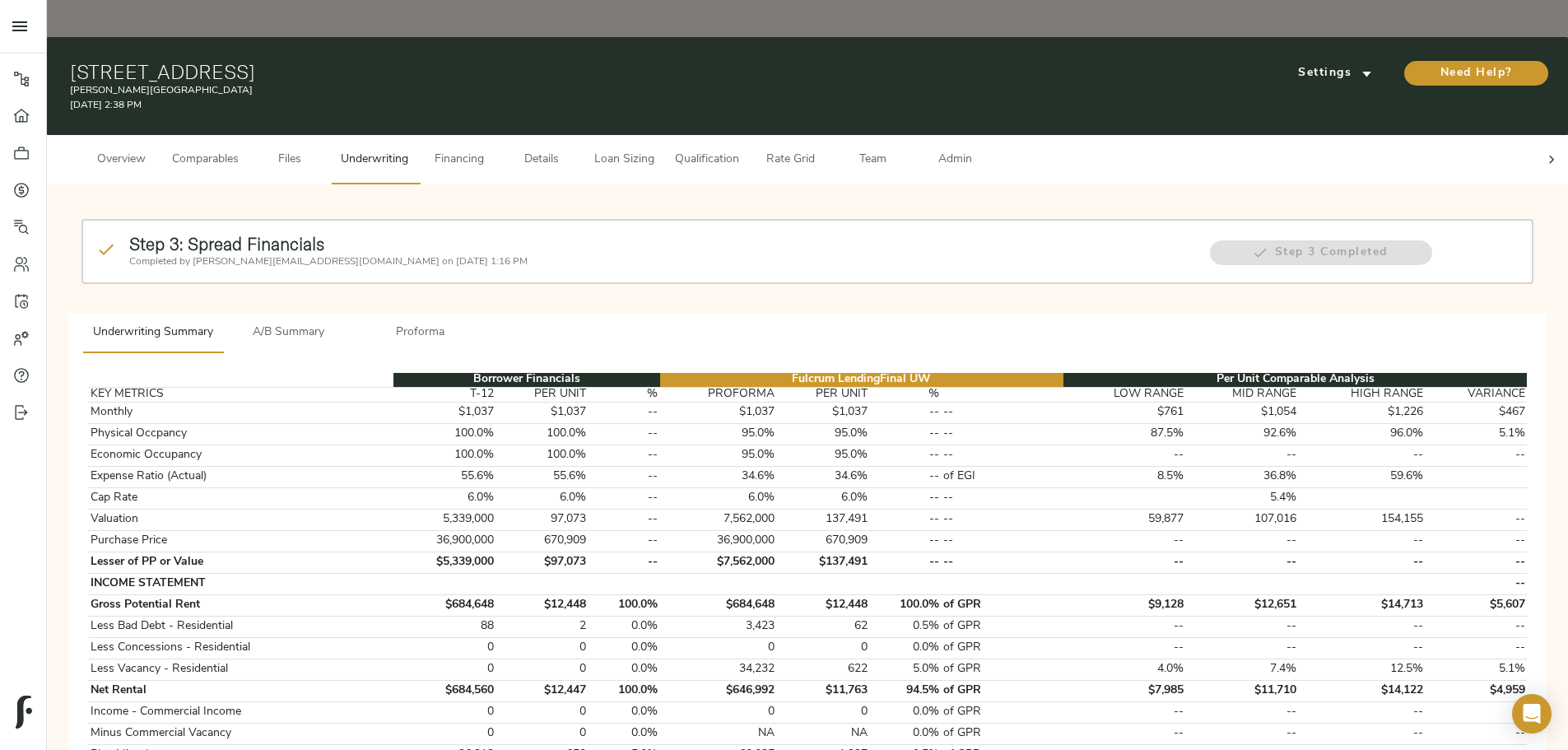
click at [860, 83] on p "[PERSON_NAME][GEOGRAPHIC_DATA]" at bounding box center [562, 91] width 984 height 15
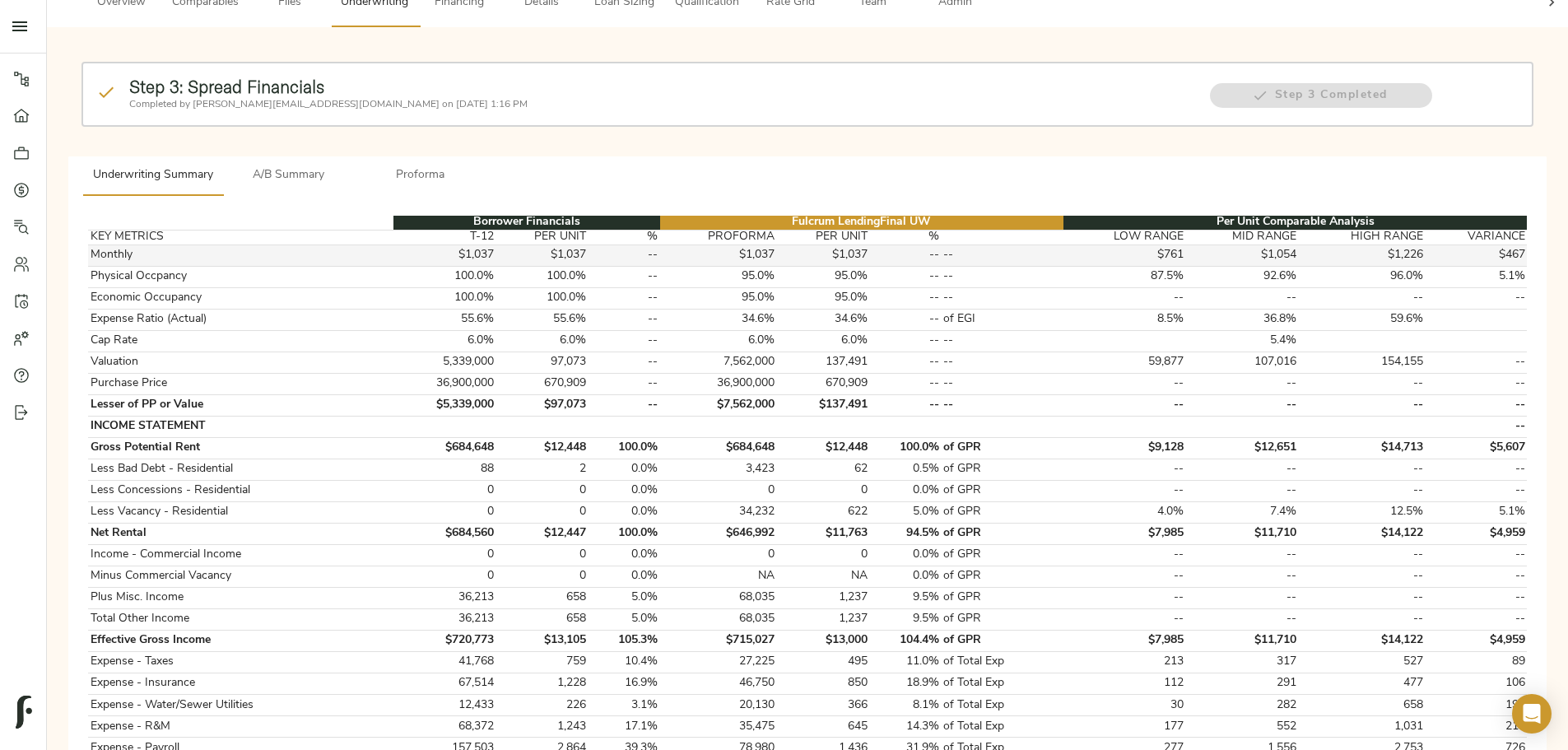
scroll to position [82, 0]
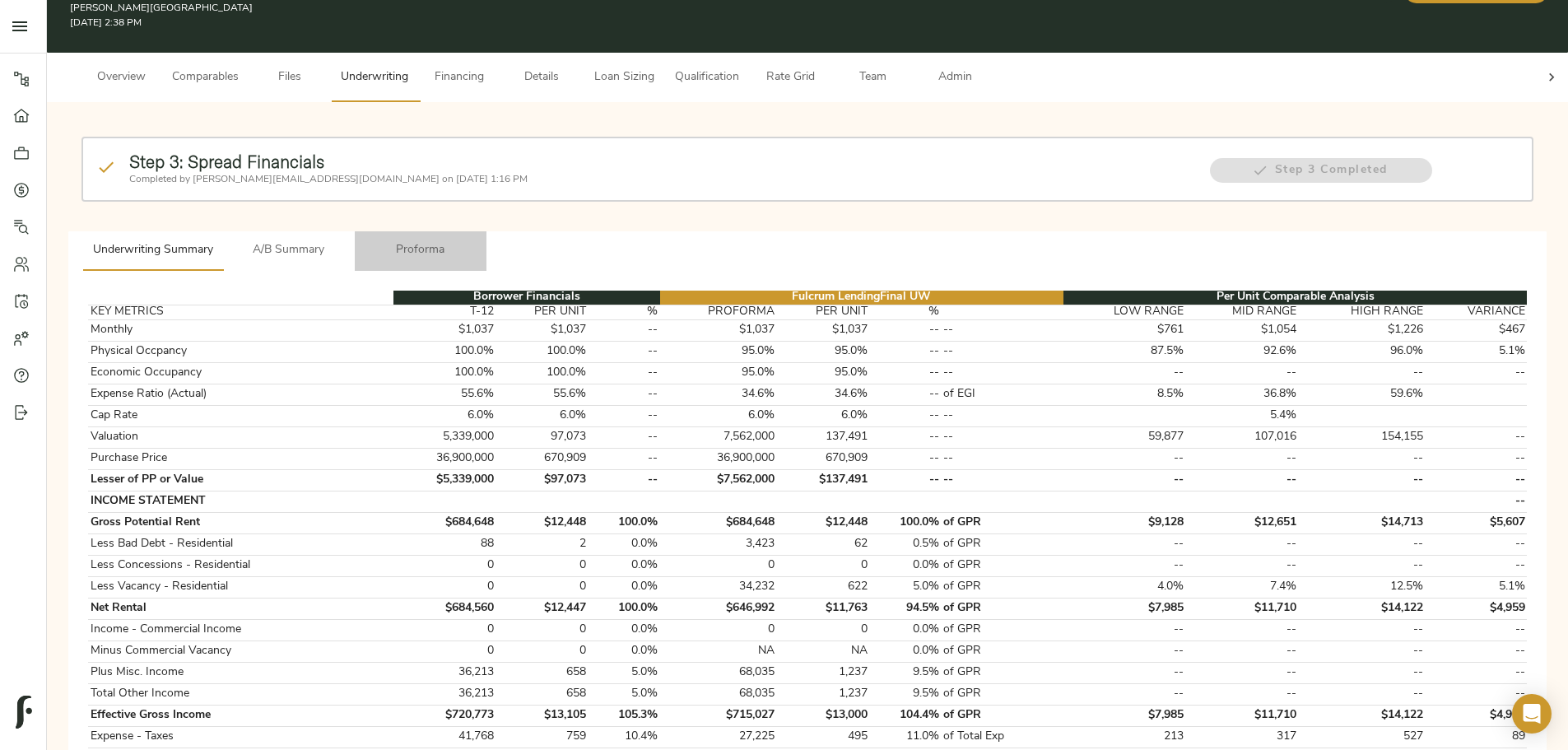
click at [476, 240] on span "Proforma" at bounding box center [420, 250] width 112 height 21
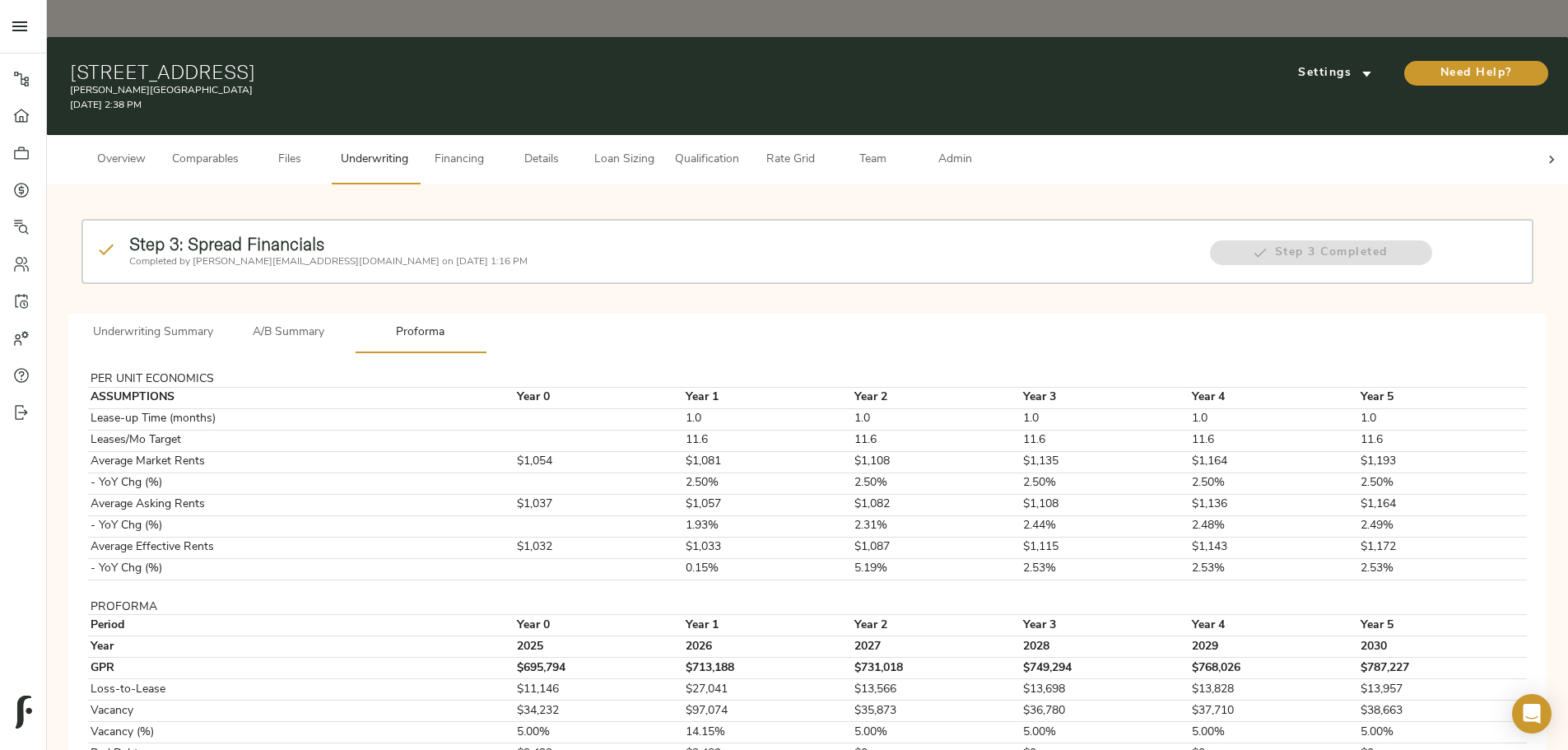
click at [573, 150] on span "Details" at bounding box center [541, 160] width 63 height 21
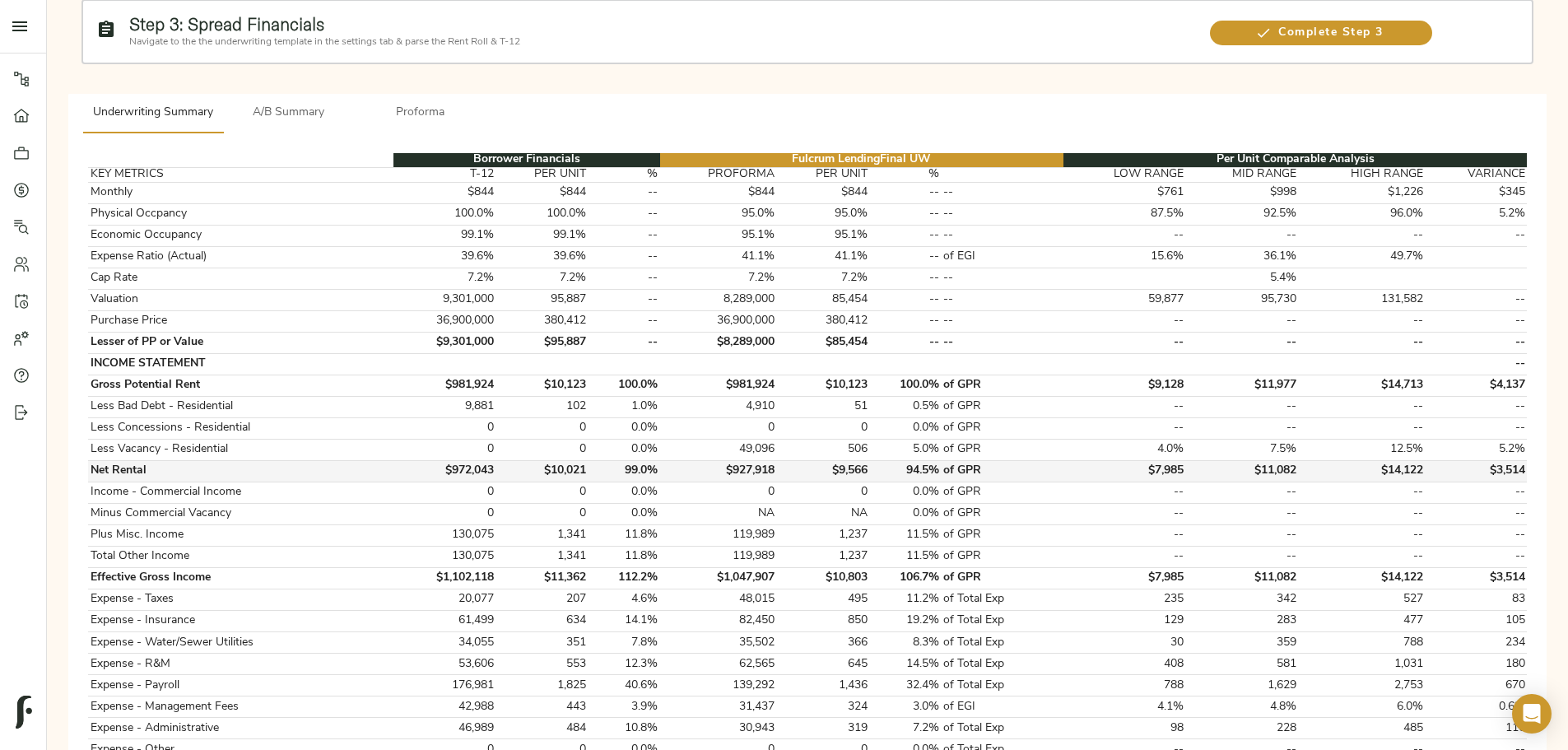
scroll to position [247, 0]
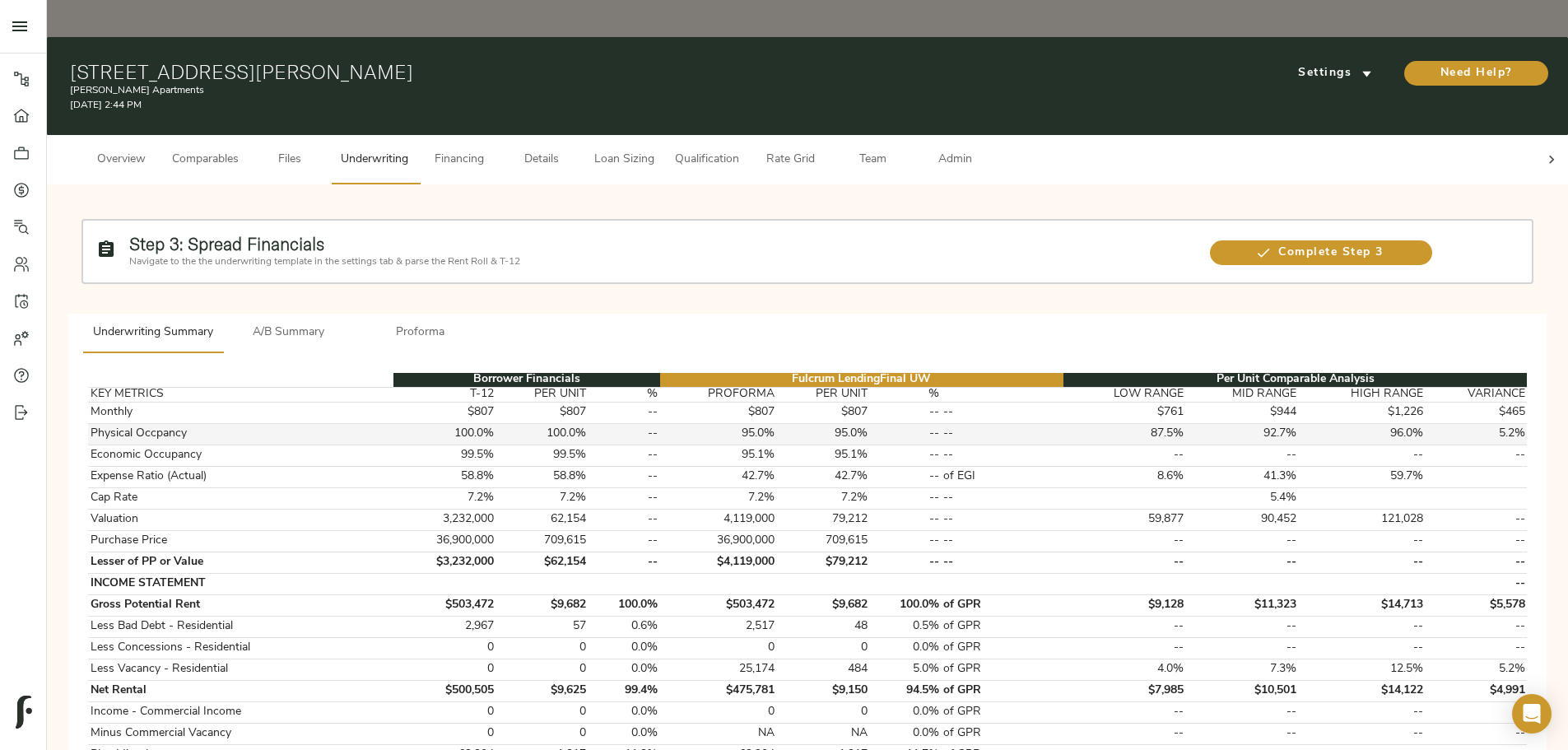
scroll to position [247, 0]
